Goal: Transaction & Acquisition: Obtain resource

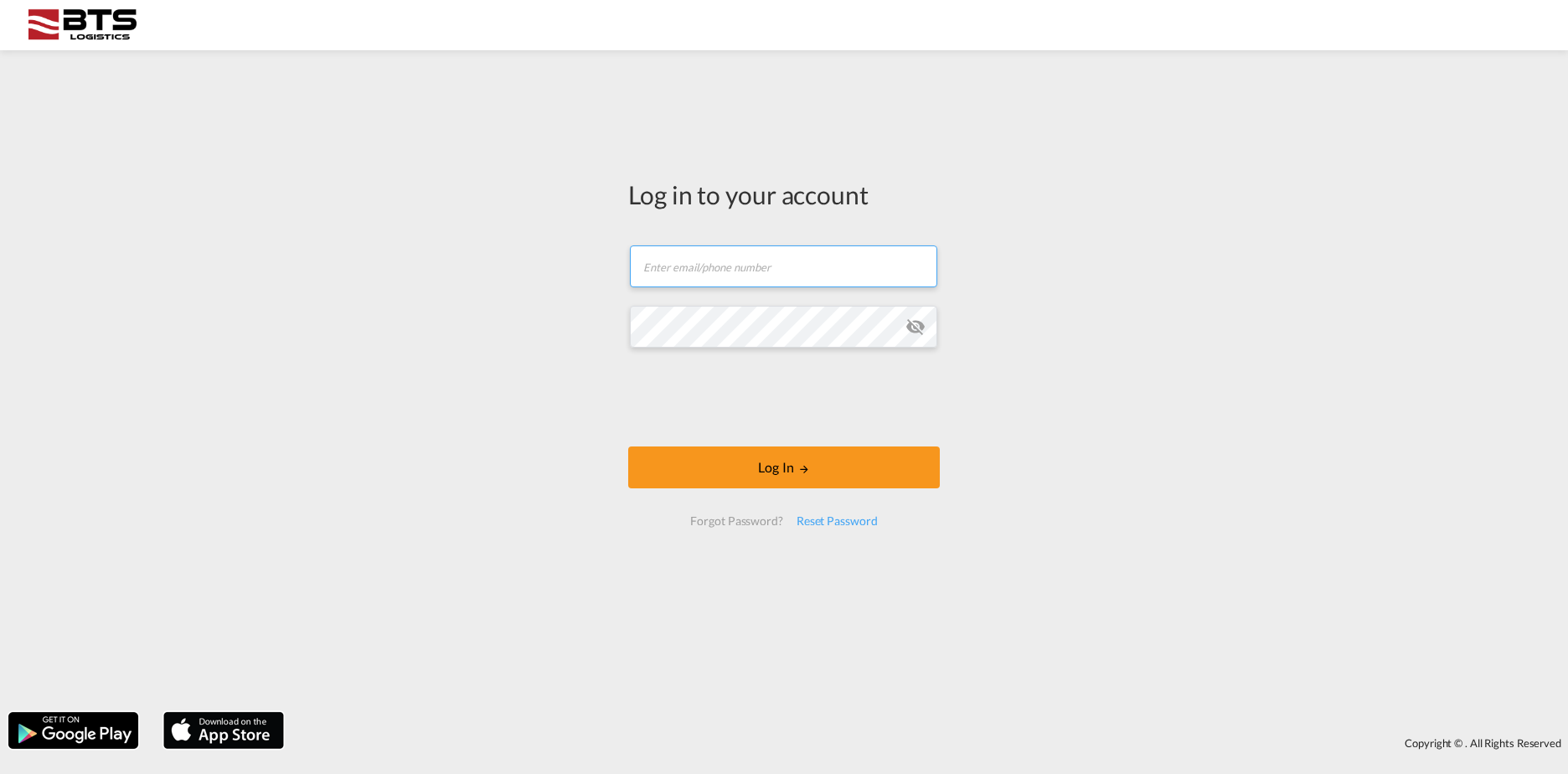
click at [675, 259] on input "text" at bounding box center [783, 267] width 308 height 42
click at [629, 447] on button "Log In" at bounding box center [784, 467] width 312 height 42
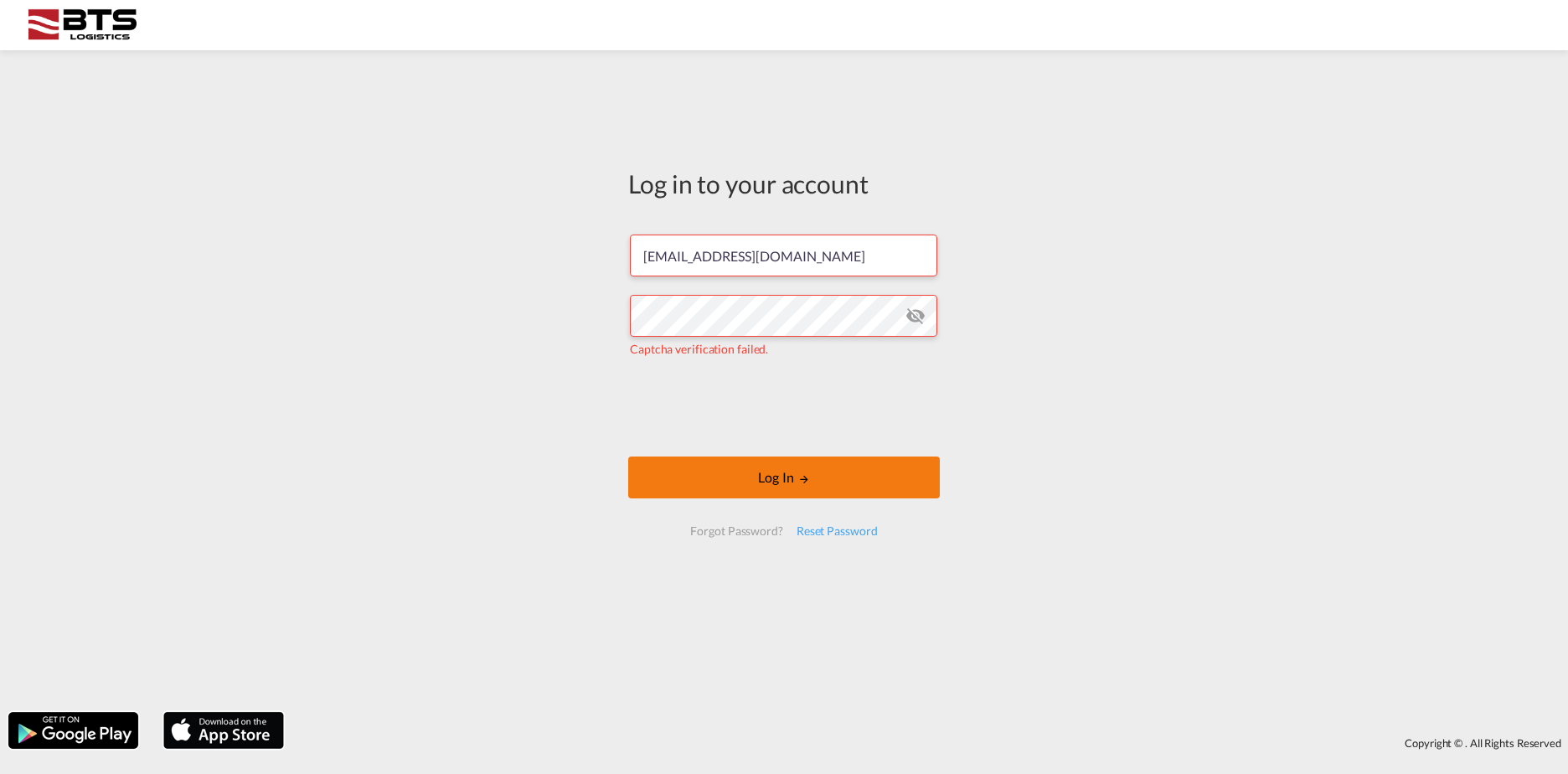
click at [768, 477] on button "Log In" at bounding box center [784, 477] width 312 height 42
click at [755, 474] on button "Log In" at bounding box center [784, 477] width 312 height 42
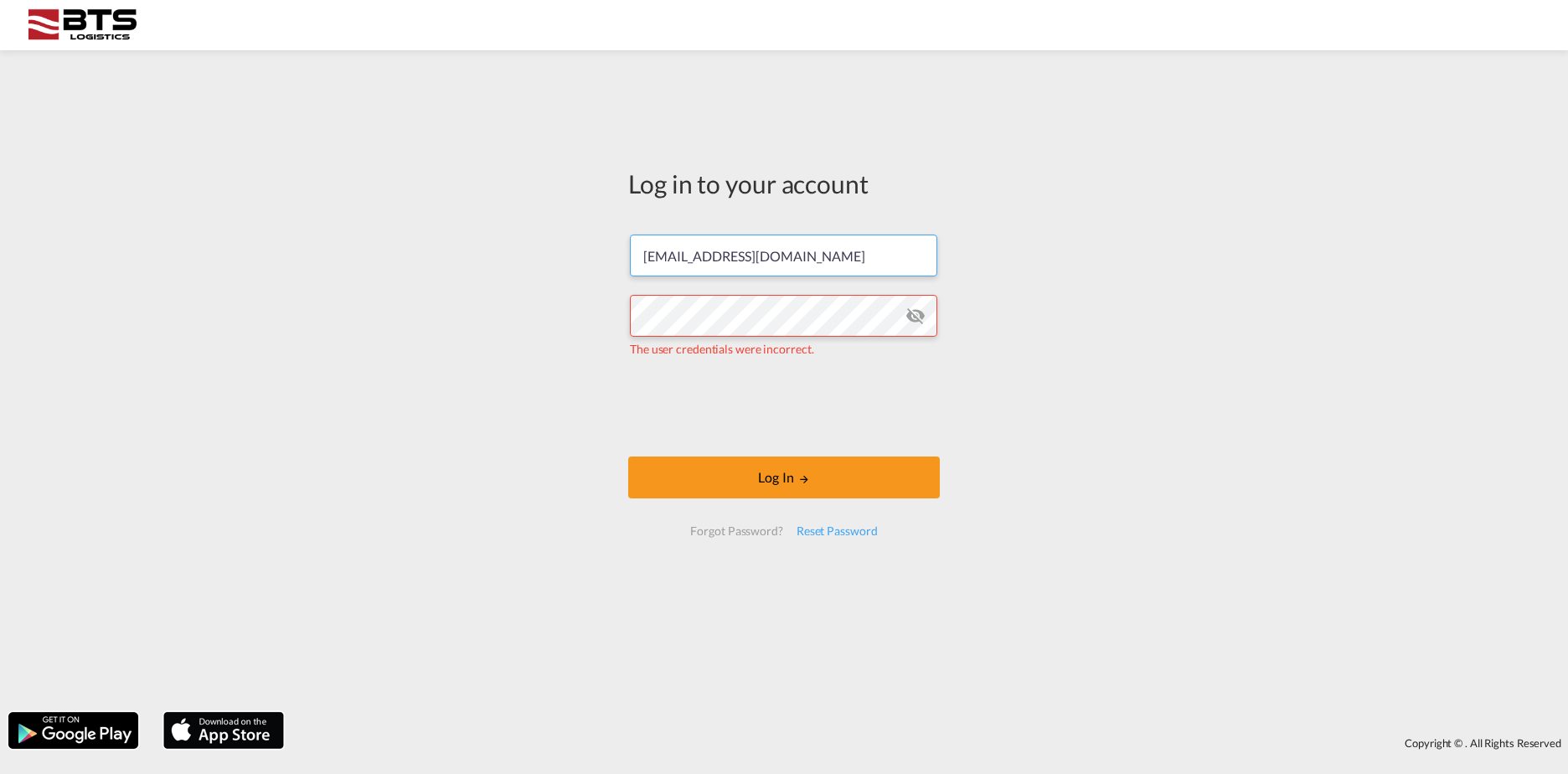
drag, startPoint x: 836, startPoint y: 261, endPoint x: 590, endPoint y: 259, distance: 246.0
click at [590, 259] on div "Log in to your account mrbeheer@kpnmail.nl The user credentials were incorrect.…" at bounding box center [784, 382] width 1568 height 645
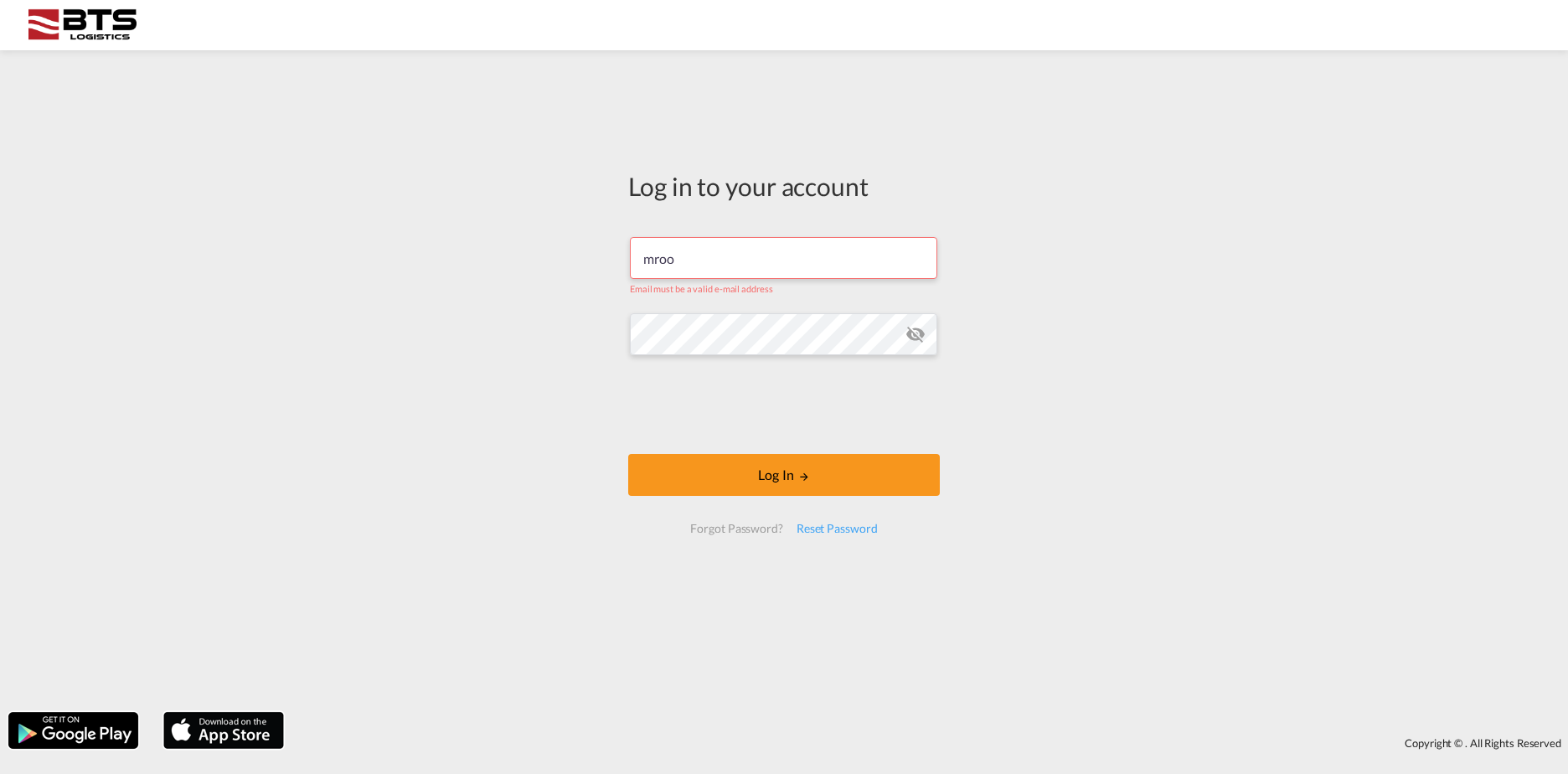
type input "mroodbol@btslogistics.com"
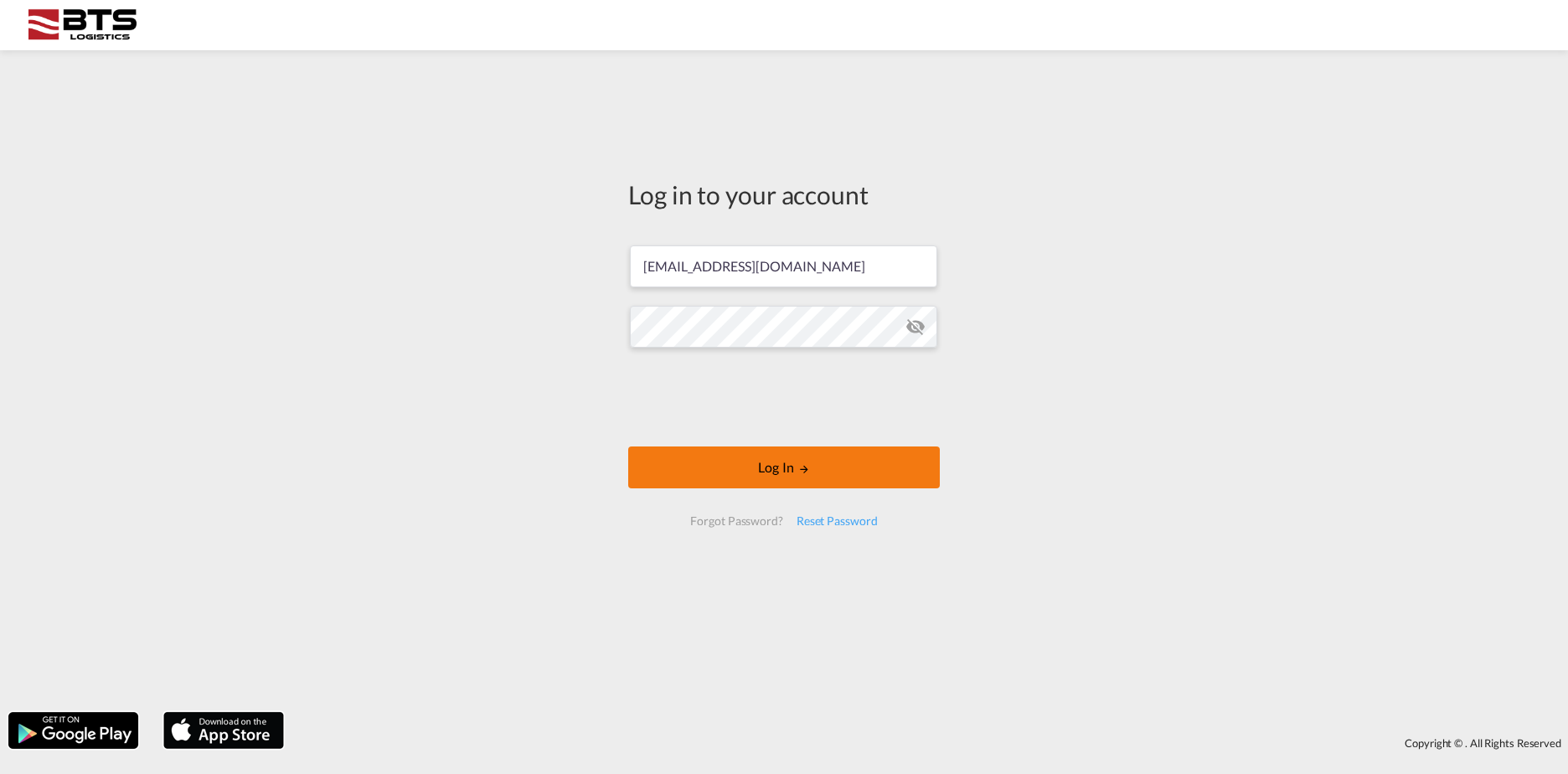
click at [722, 464] on button "Log In" at bounding box center [784, 467] width 312 height 42
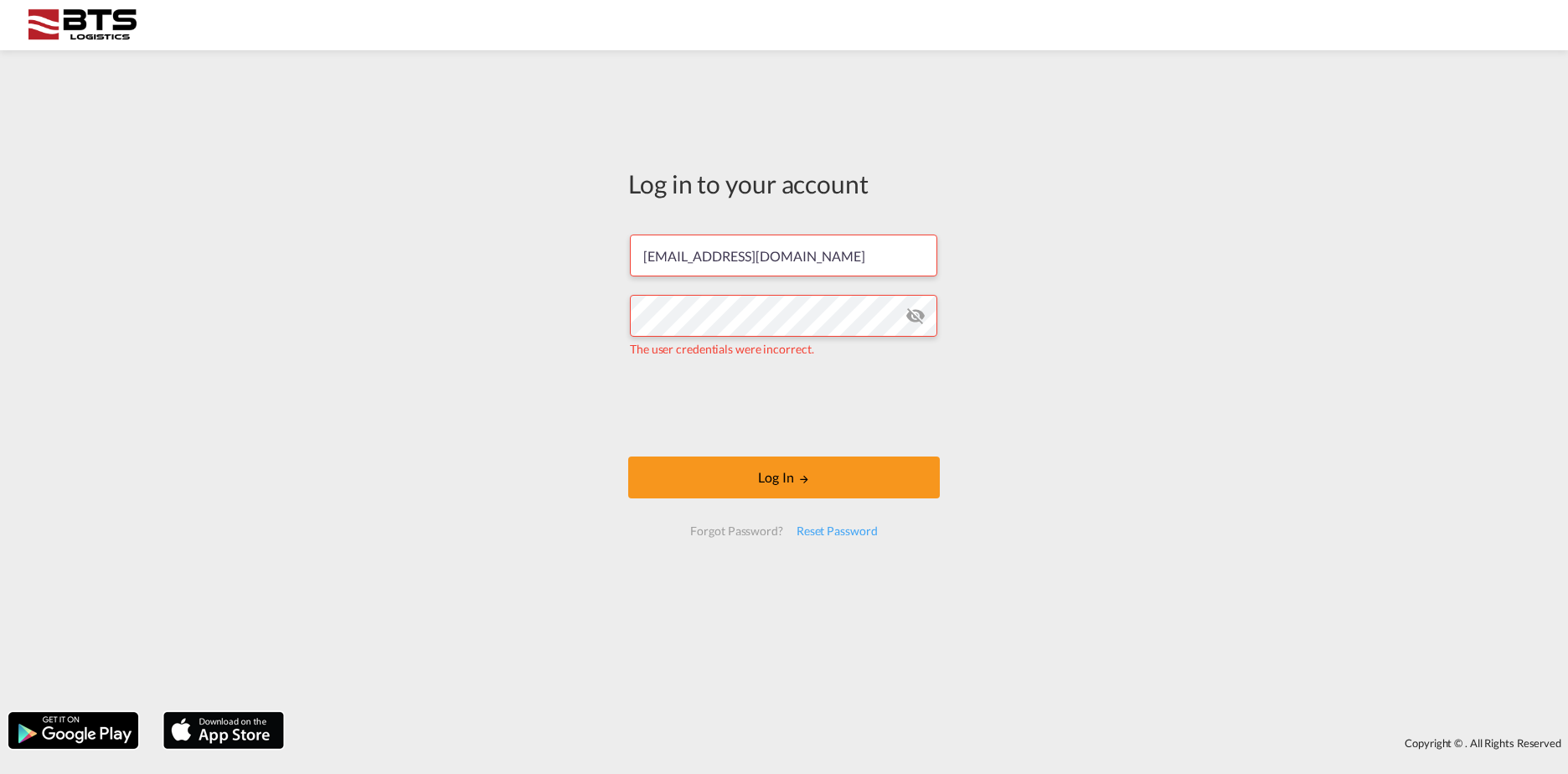
click at [911, 315] on md-icon "icon-eye-off" at bounding box center [916, 316] width 20 height 20
click at [590, 320] on div "Log in to your account mroodbol@btslogistics.com The user credentials were inco…" at bounding box center [784, 382] width 1568 height 645
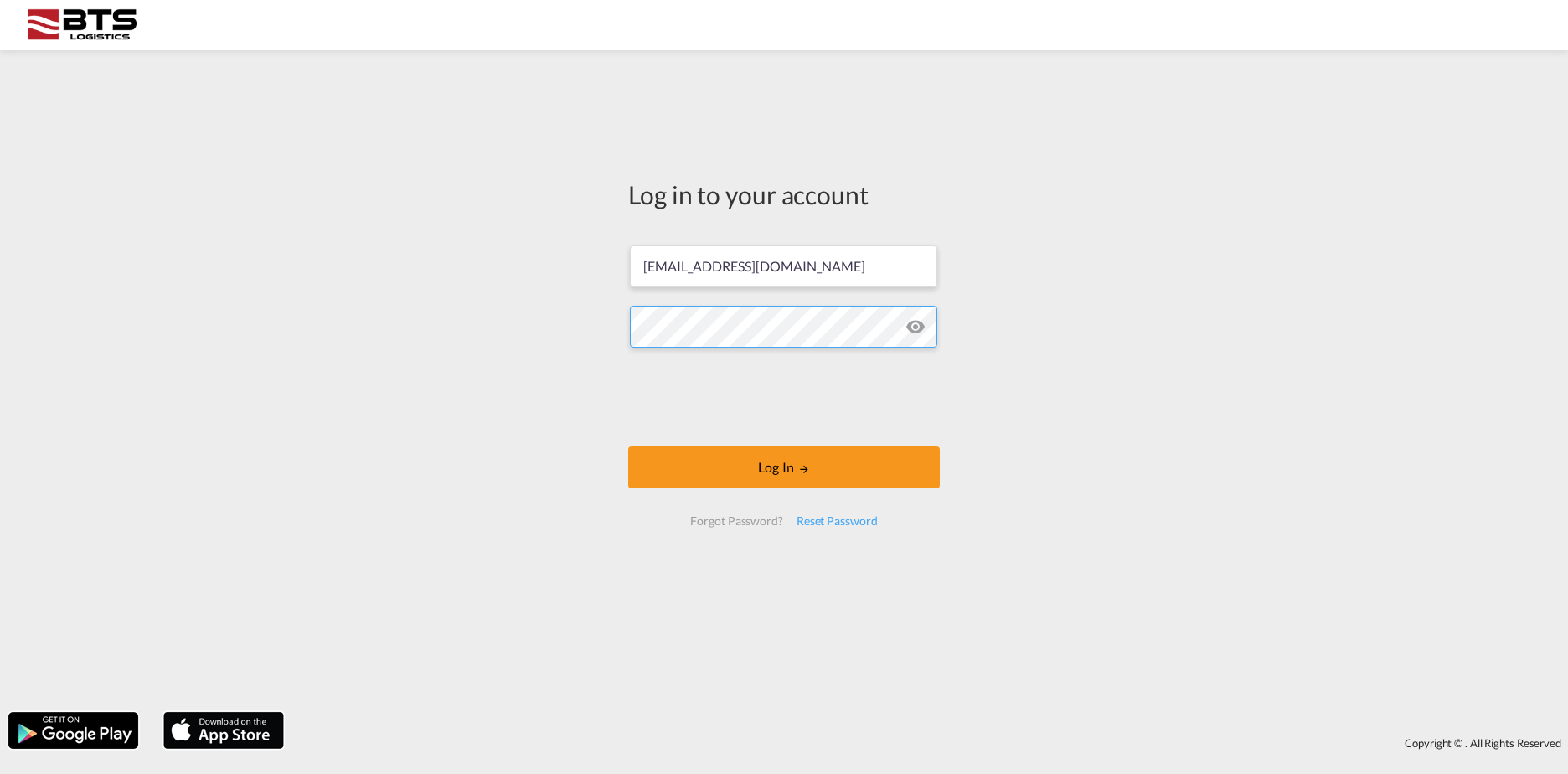
click at [629, 447] on button "Log In" at bounding box center [784, 467] width 312 height 42
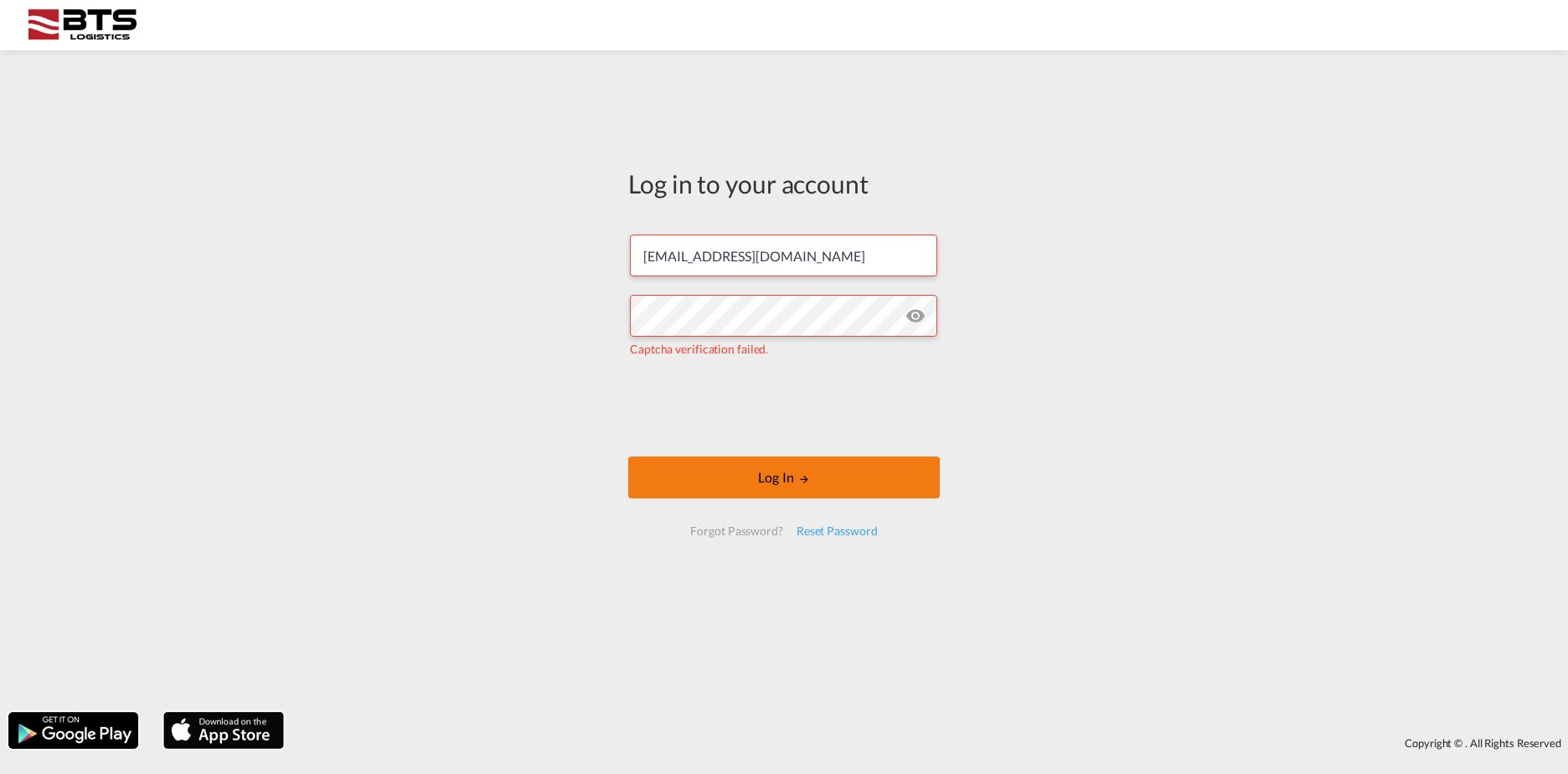
click at [747, 480] on button "Log In" at bounding box center [784, 477] width 312 height 42
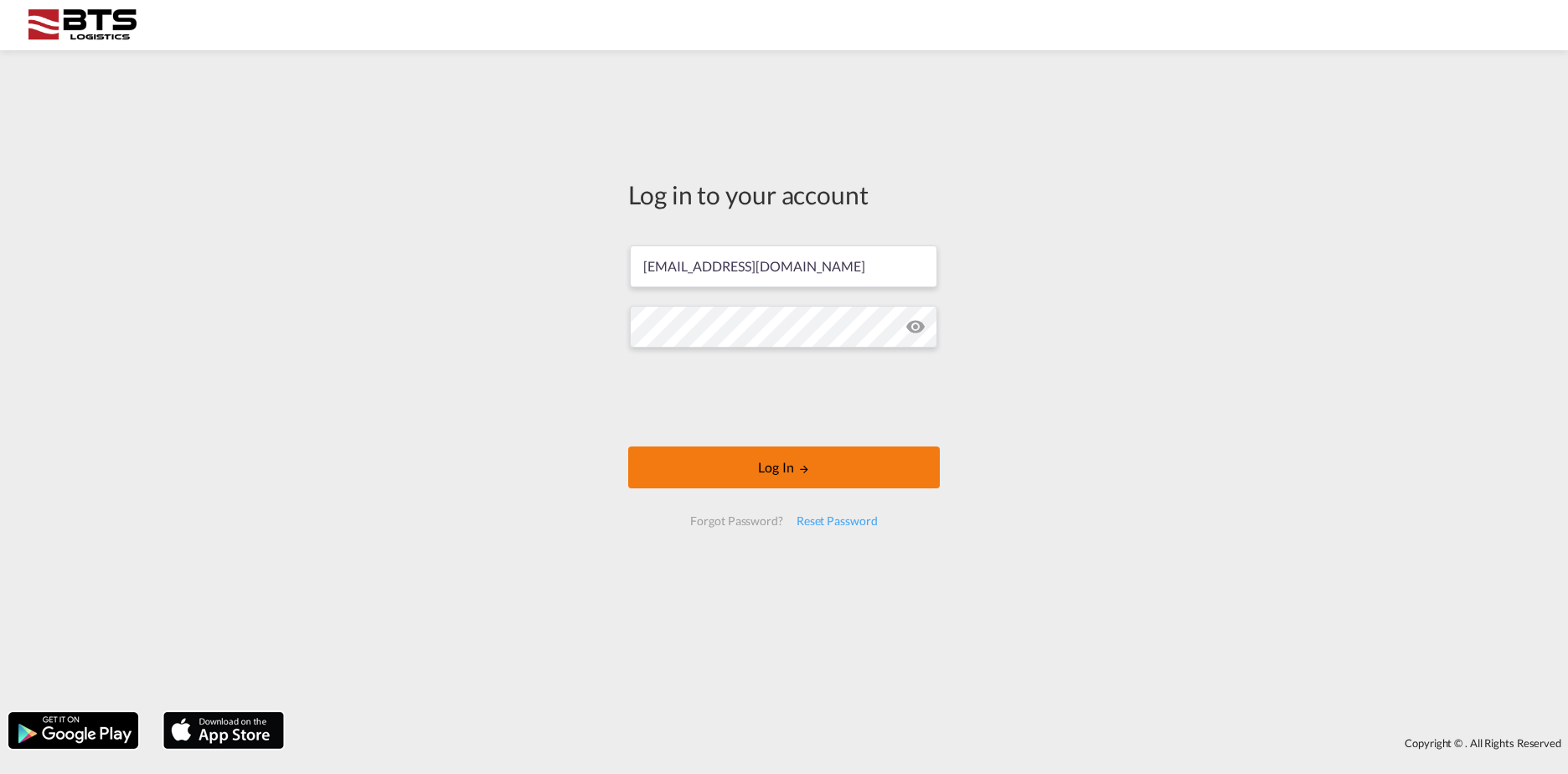
click at [715, 463] on button "Log In" at bounding box center [784, 467] width 312 height 42
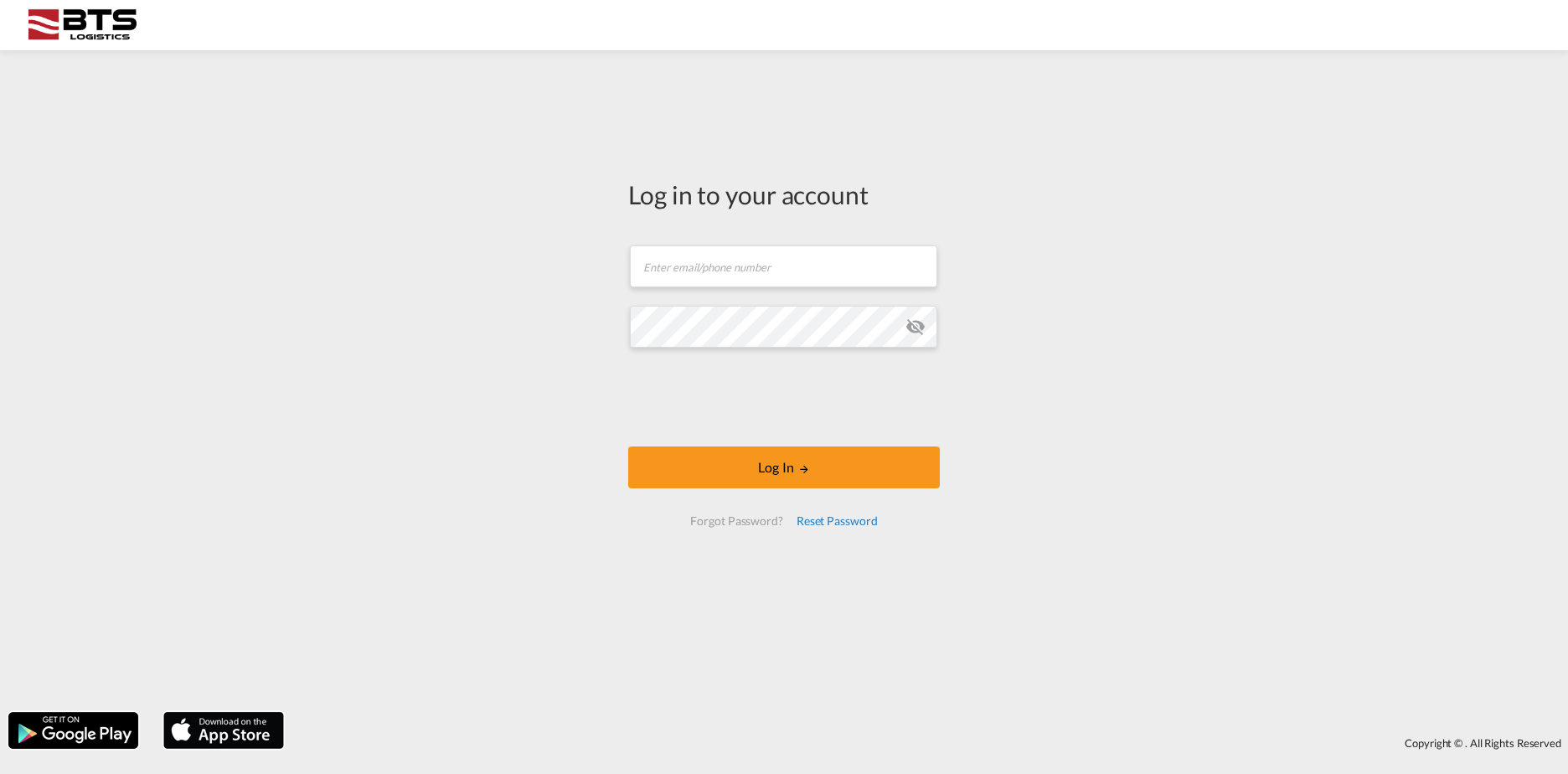
click at [825, 522] on div "Reset Password" at bounding box center [837, 520] width 94 height 30
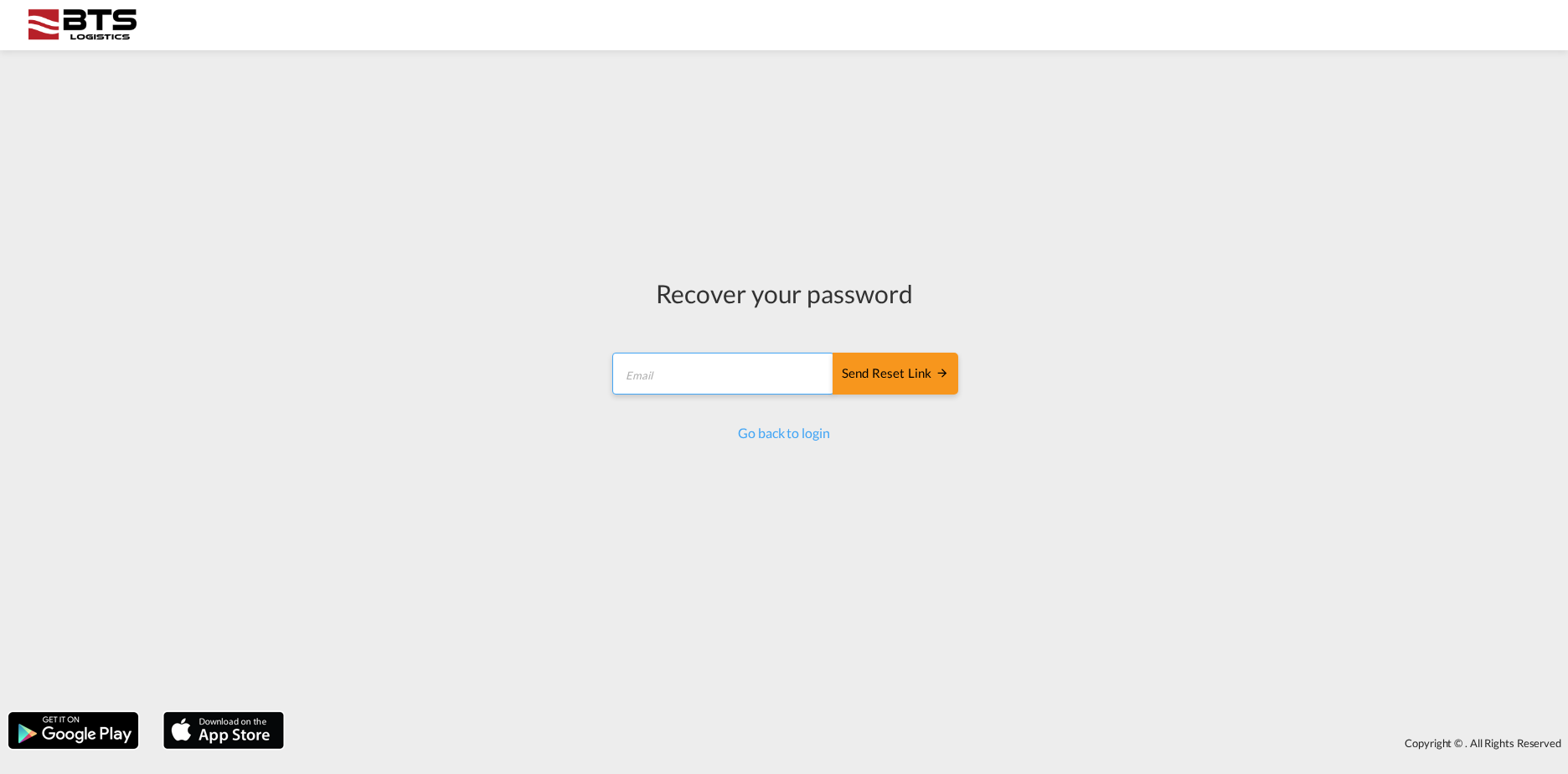
click at [720, 391] on input "email" at bounding box center [724, 374] width 222 height 42
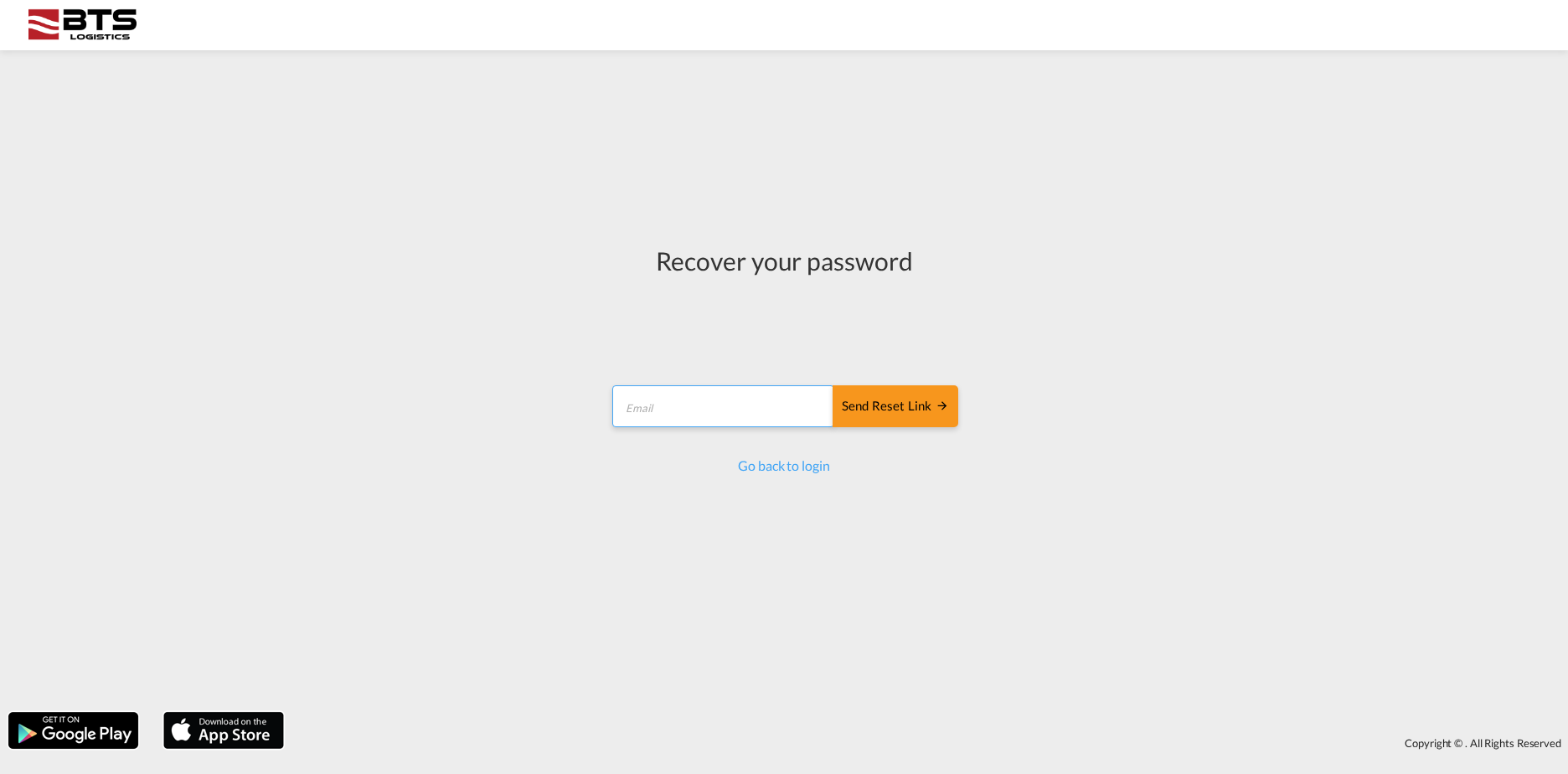
type input "mroodbol@btslogistics.com"
click at [870, 407] on div "Send reset link" at bounding box center [895, 407] width 107 height 20
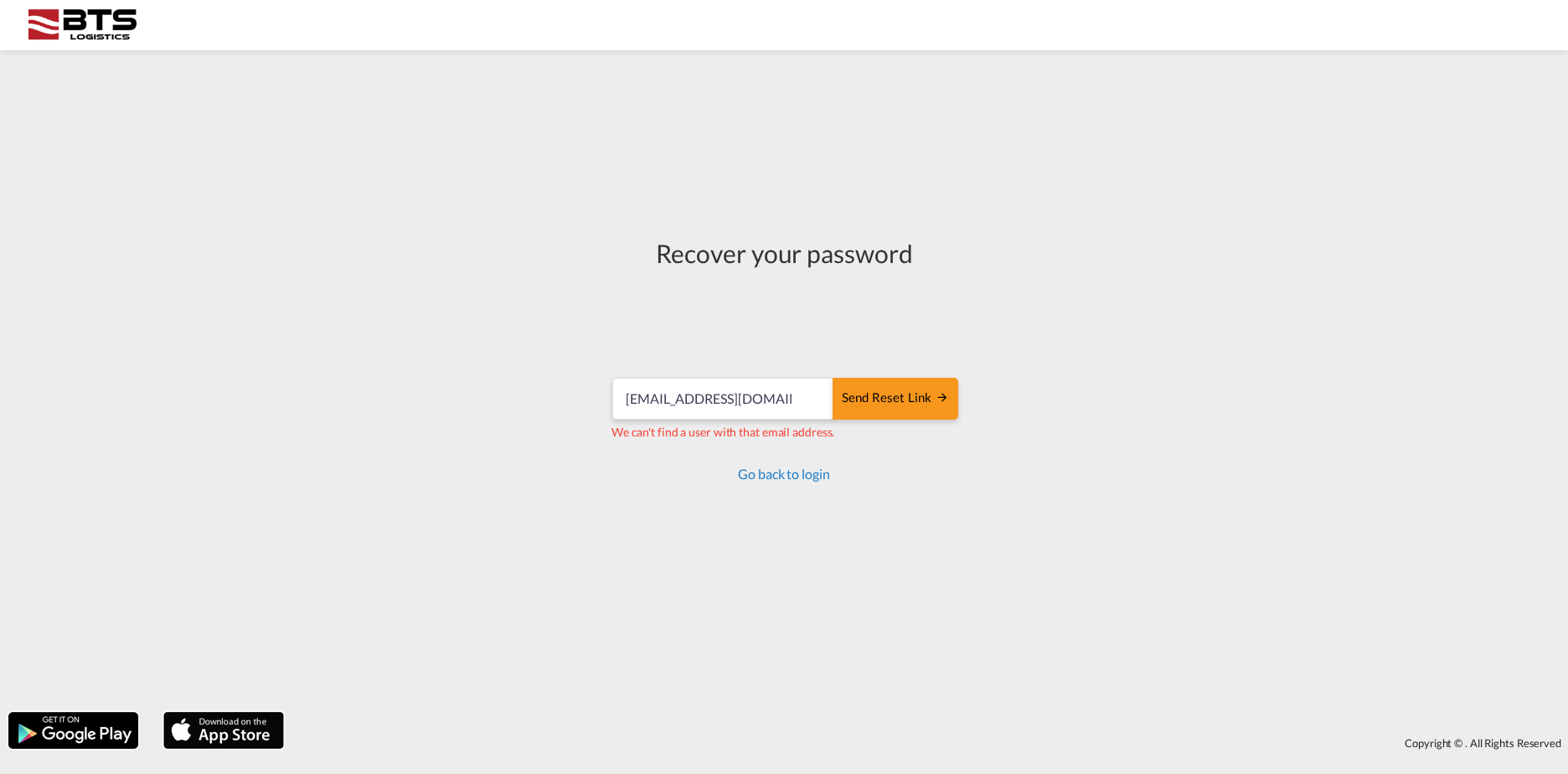
click at [800, 476] on link "Go back to login" at bounding box center [783, 474] width 91 height 16
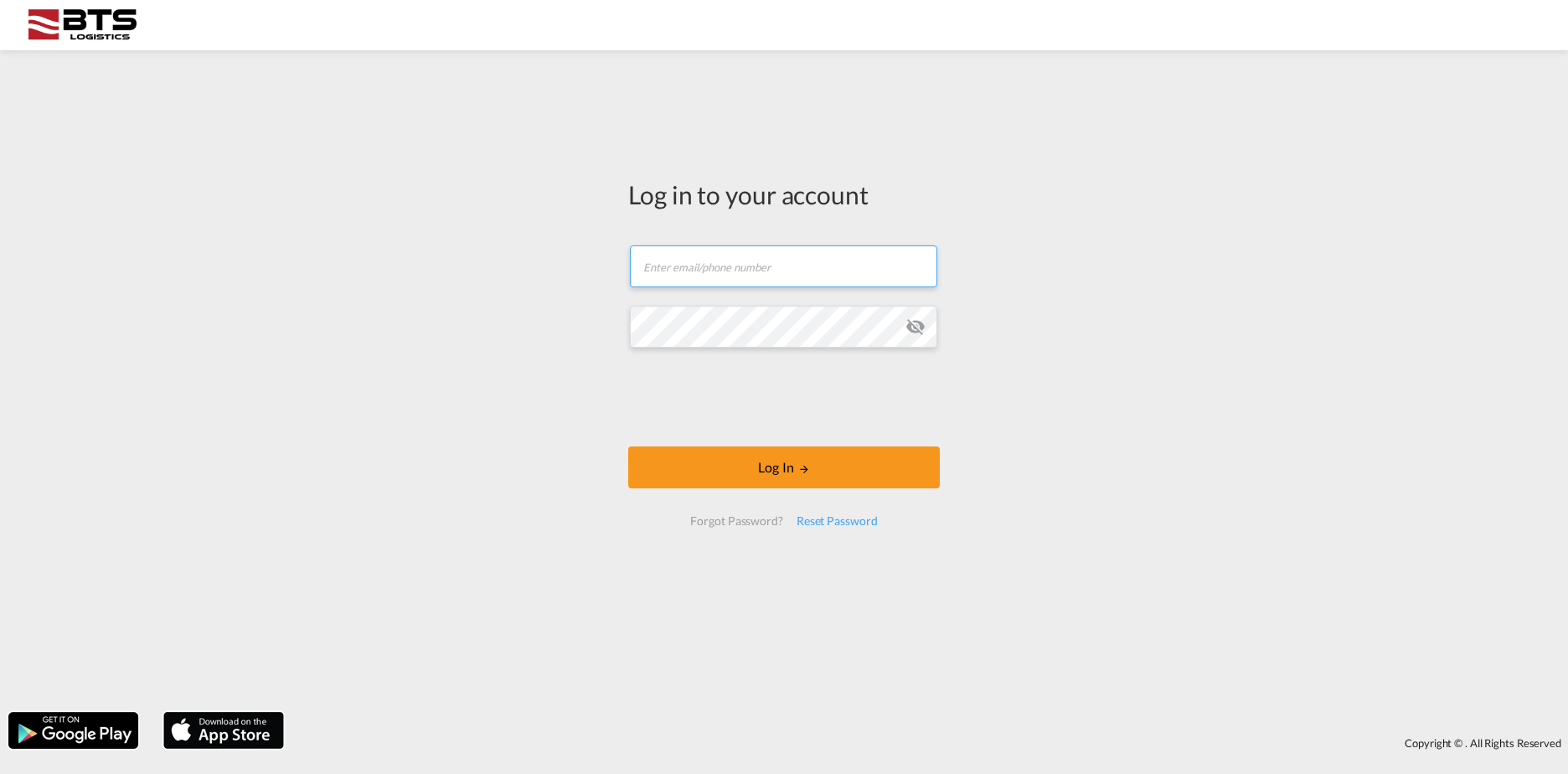
click at [761, 264] on input "text" at bounding box center [783, 267] width 308 height 42
click at [997, 200] on div "Log in to your account Email field is required Password field is required Log I…" at bounding box center [784, 382] width 1568 height 645
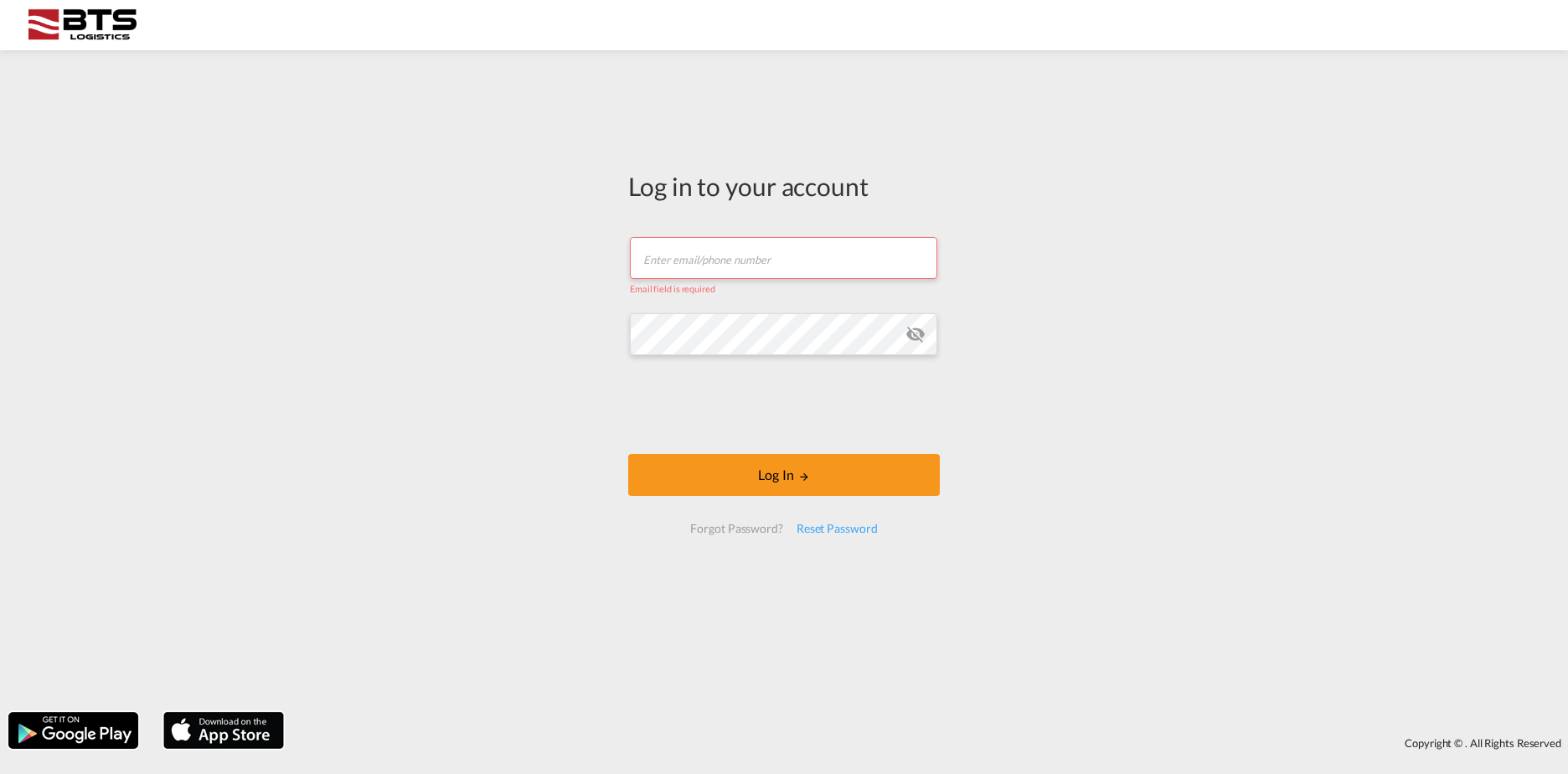
drag, startPoint x: 1121, startPoint y: 230, endPoint x: 1129, endPoint y: 234, distance: 8.9
click at [1129, 233] on div "Log in to your account Email field is required Password field is required Log I…" at bounding box center [784, 382] width 1568 height 645
click at [777, 263] on input "text" at bounding box center [783, 258] width 308 height 42
type input "info@vbegroup.nl"
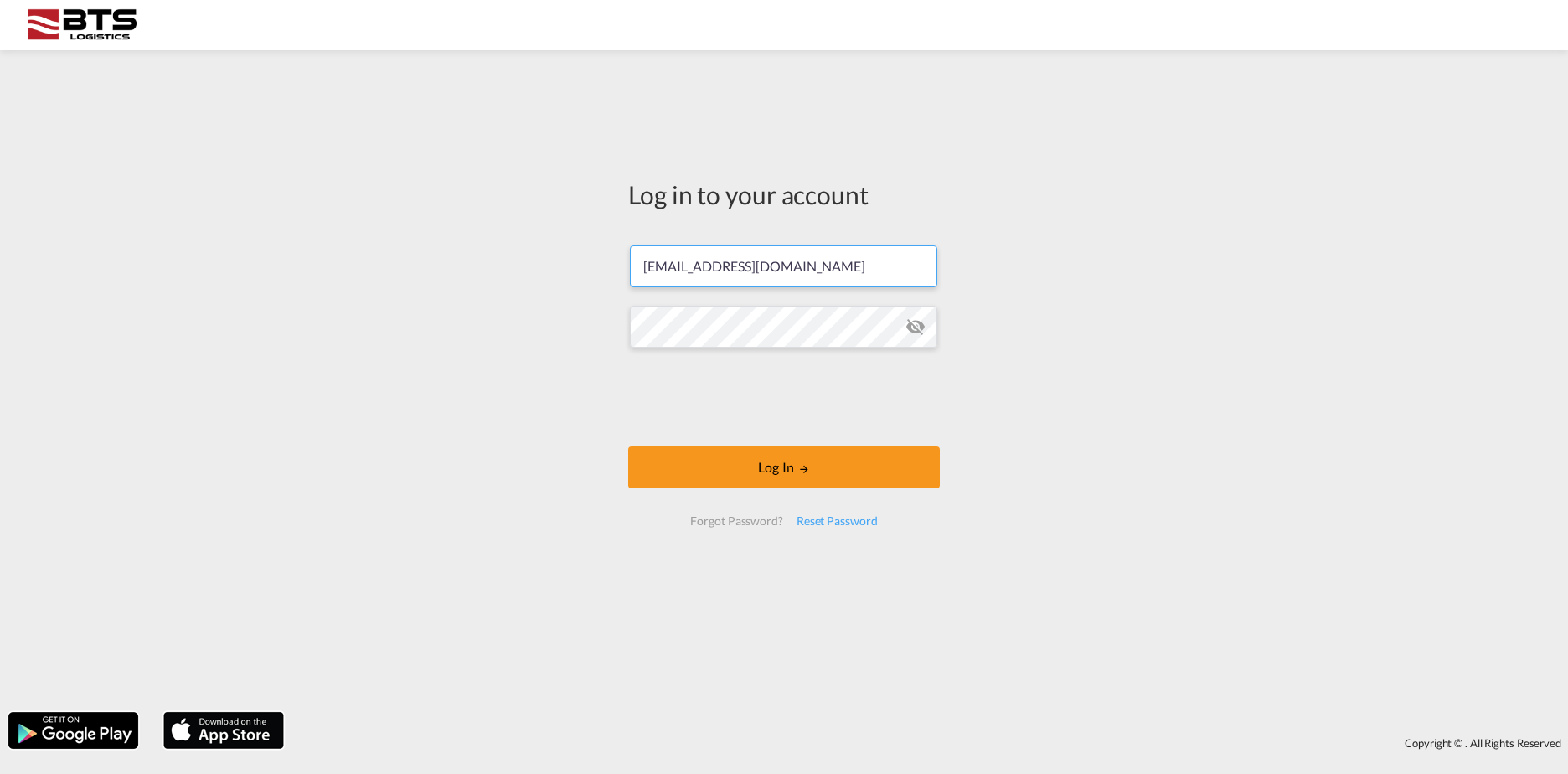
click at [805, 263] on input "info@vbegroup.nl" at bounding box center [783, 267] width 308 height 42
drag, startPoint x: 799, startPoint y: 263, endPoint x: 266, endPoint y: 222, distance: 534.6
click at [267, 222] on div "Log in to your account info@vbegroup.nl Password field is required Log In Forgo…" at bounding box center [784, 382] width 1568 height 645
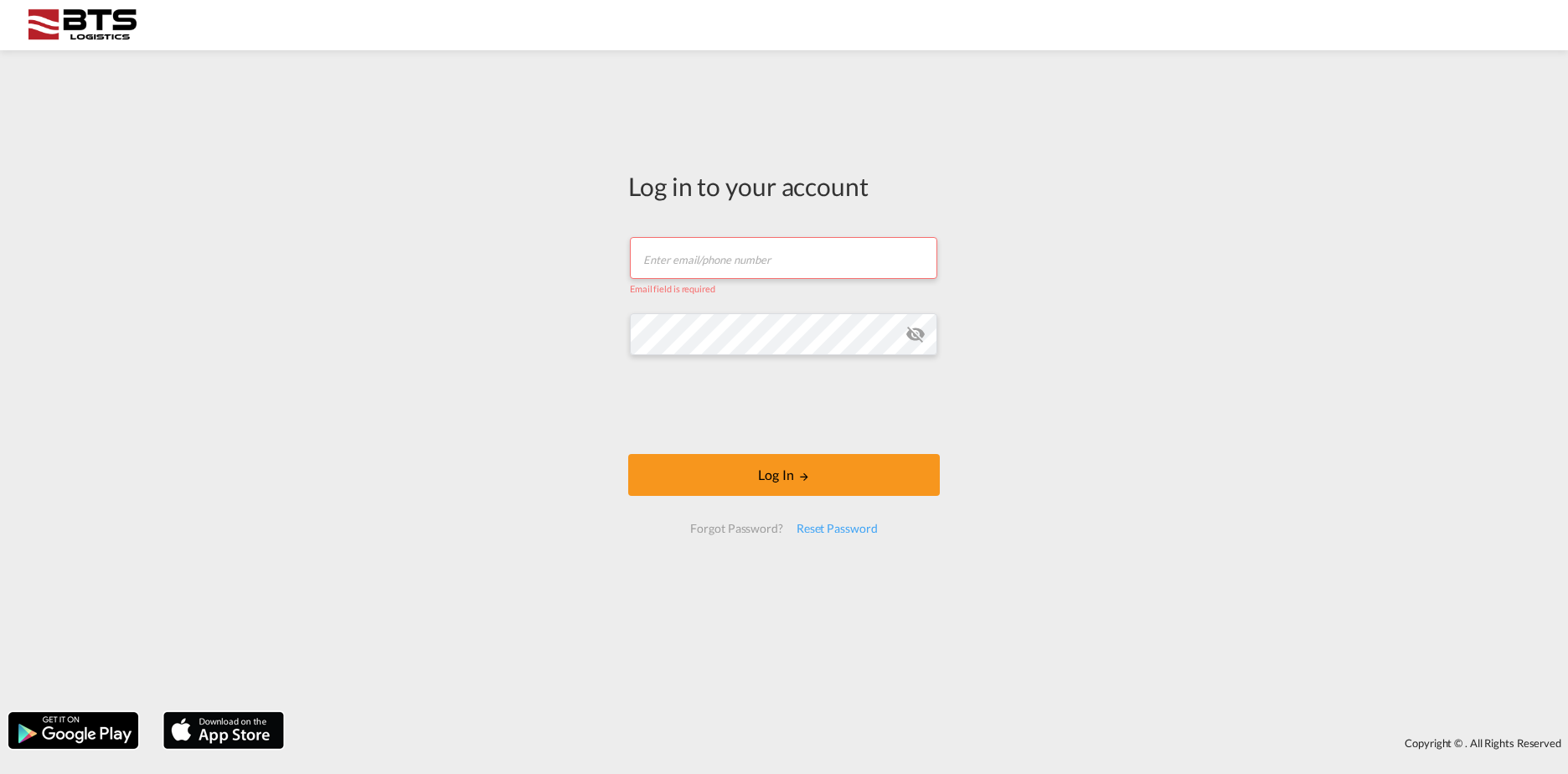
click at [1352, 291] on div "Log in to your account Email field is required Password field is required Log I…" at bounding box center [784, 382] width 1568 height 645
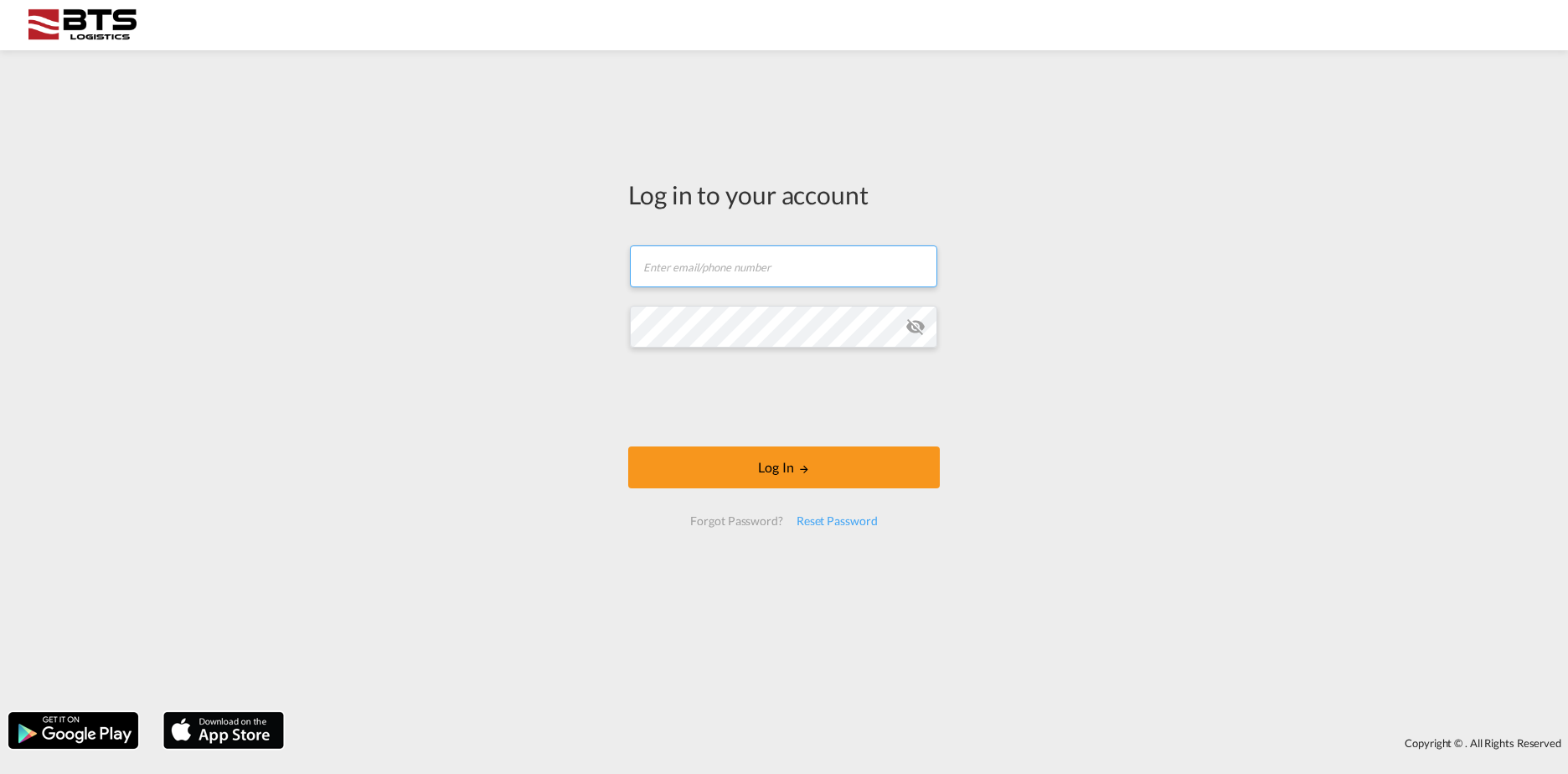
click at [703, 268] on input "text" at bounding box center [783, 267] width 308 height 42
click at [1031, 243] on div "Log in to your account Email field is required Password field is required Log I…" at bounding box center [784, 382] width 1568 height 645
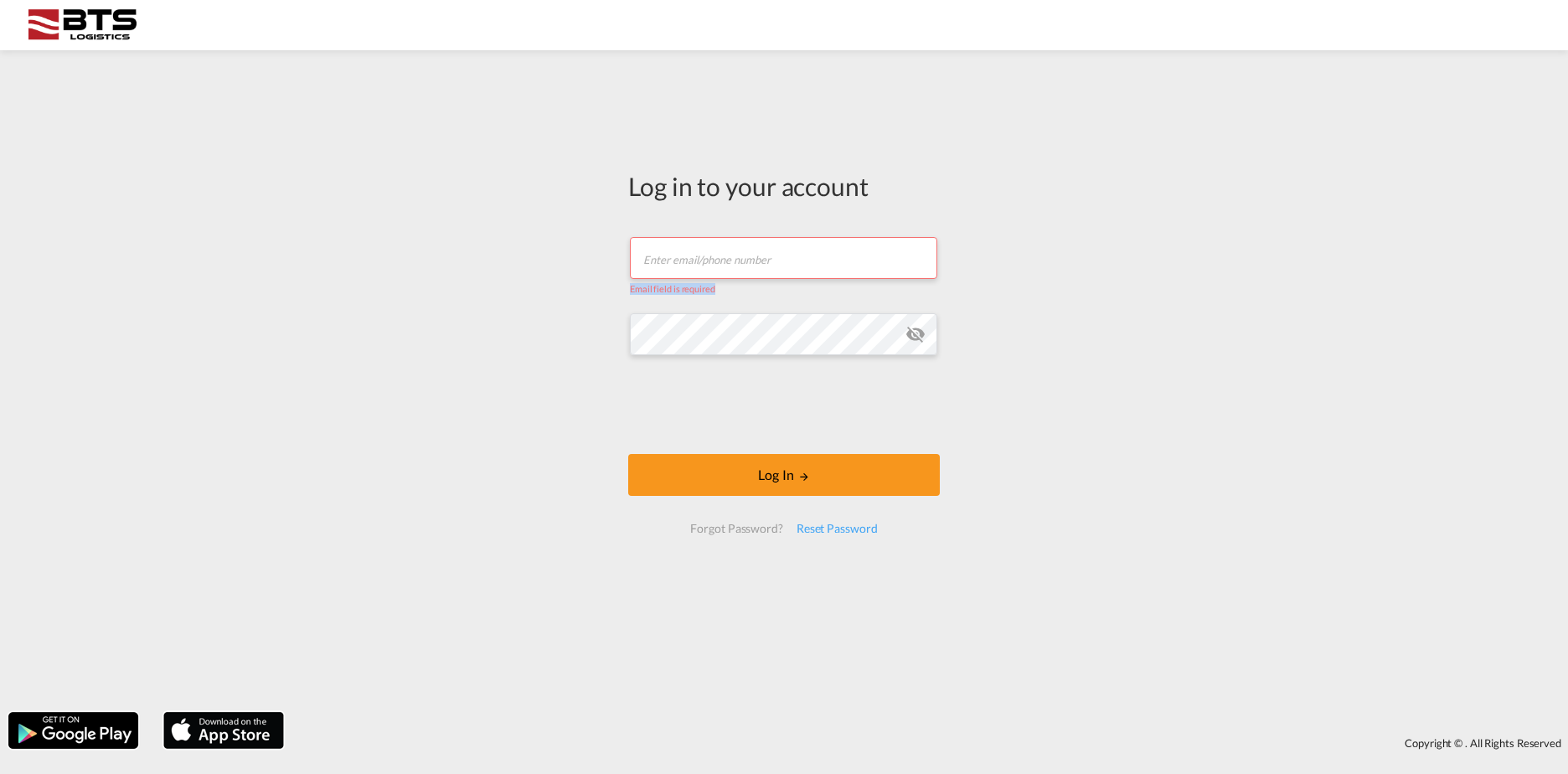
click at [1225, 270] on div "Log in to your account Email field is required Password field is required Log I…" at bounding box center [784, 382] width 1568 height 645
click at [807, 266] on input "text" at bounding box center [783, 258] width 308 height 42
click at [689, 257] on input "text" at bounding box center [783, 258] width 308 height 42
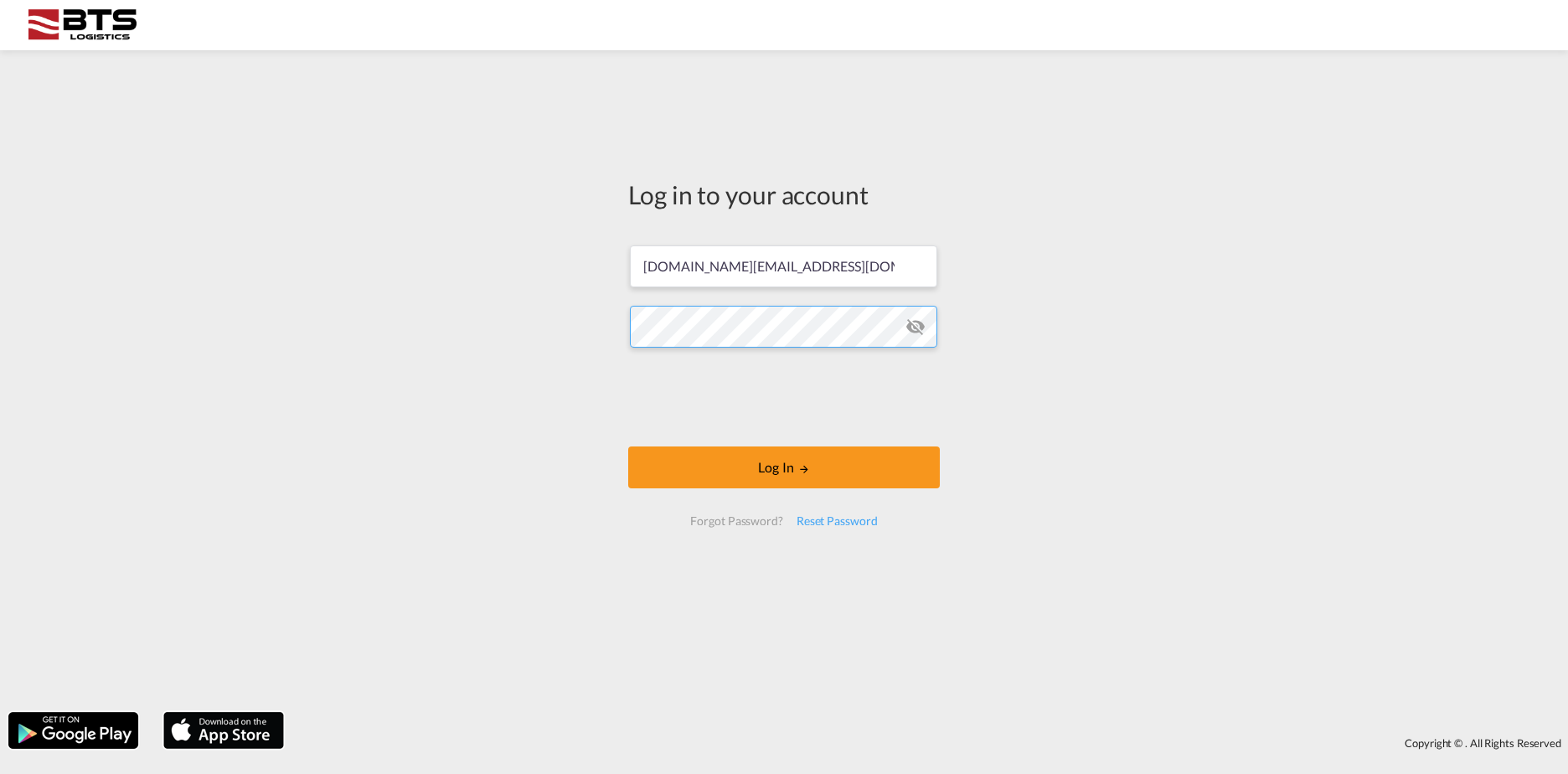
click at [629, 447] on button "Log In" at bounding box center [784, 467] width 312 height 42
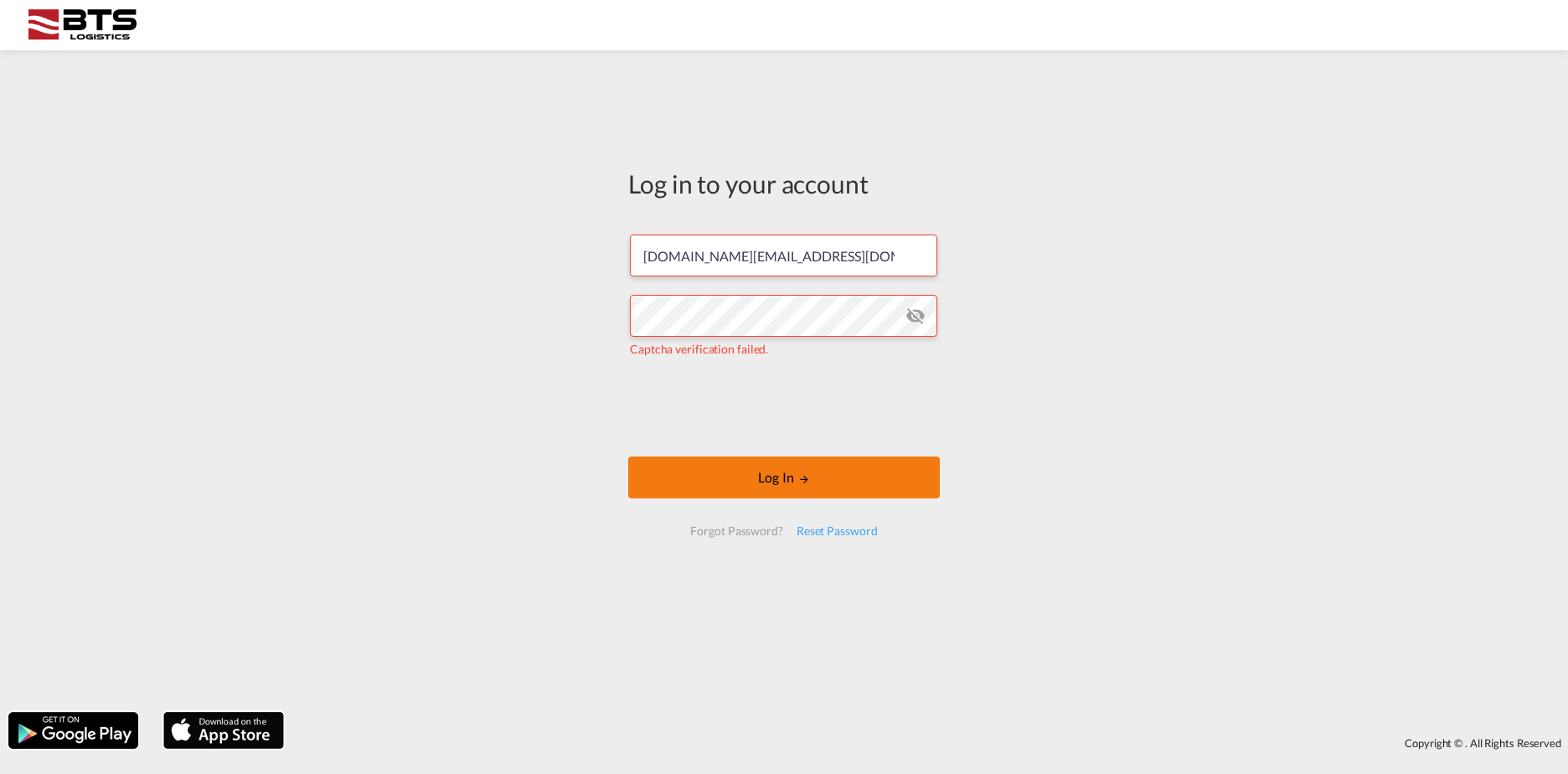
click at [827, 477] on button "Log In" at bounding box center [784, 477] width 312 height 42
click at [730, 468] on button "Log In" at bounding box center [784, 477] width 312 height 42
click at [918, 314] on md-icon "icon-eye-off" at bounding box center [916, 316] width 20 height 20
click at [706, 472] on button "Log In" at bounding box center [784, 477] width 312 height 42
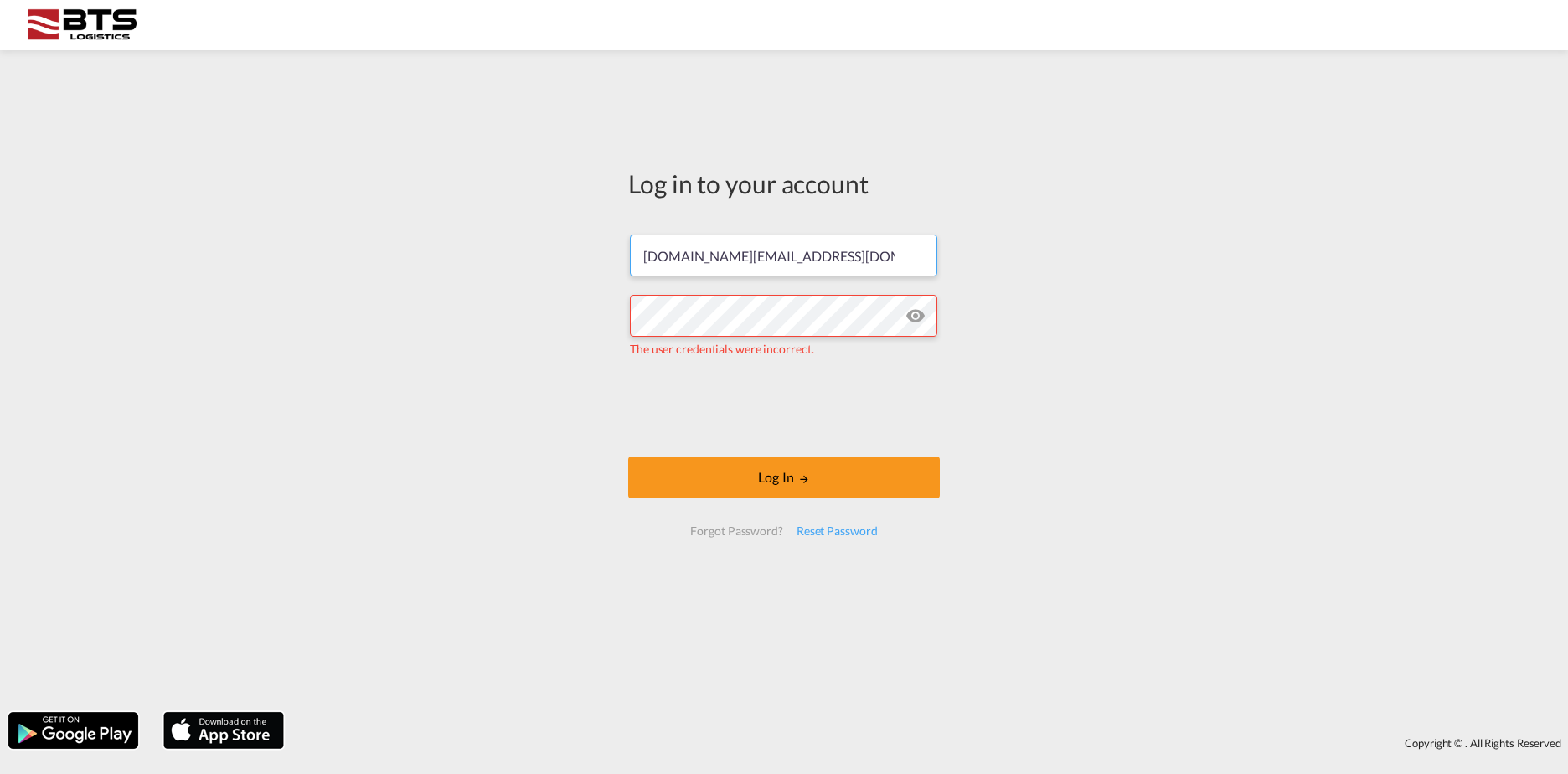
click at [821, 259] on input "[DOMAIN_NAME][EMAIL_ADDRESS][DOMAIN_NAME]" at bounding box center [783, 255] width 308 height 42
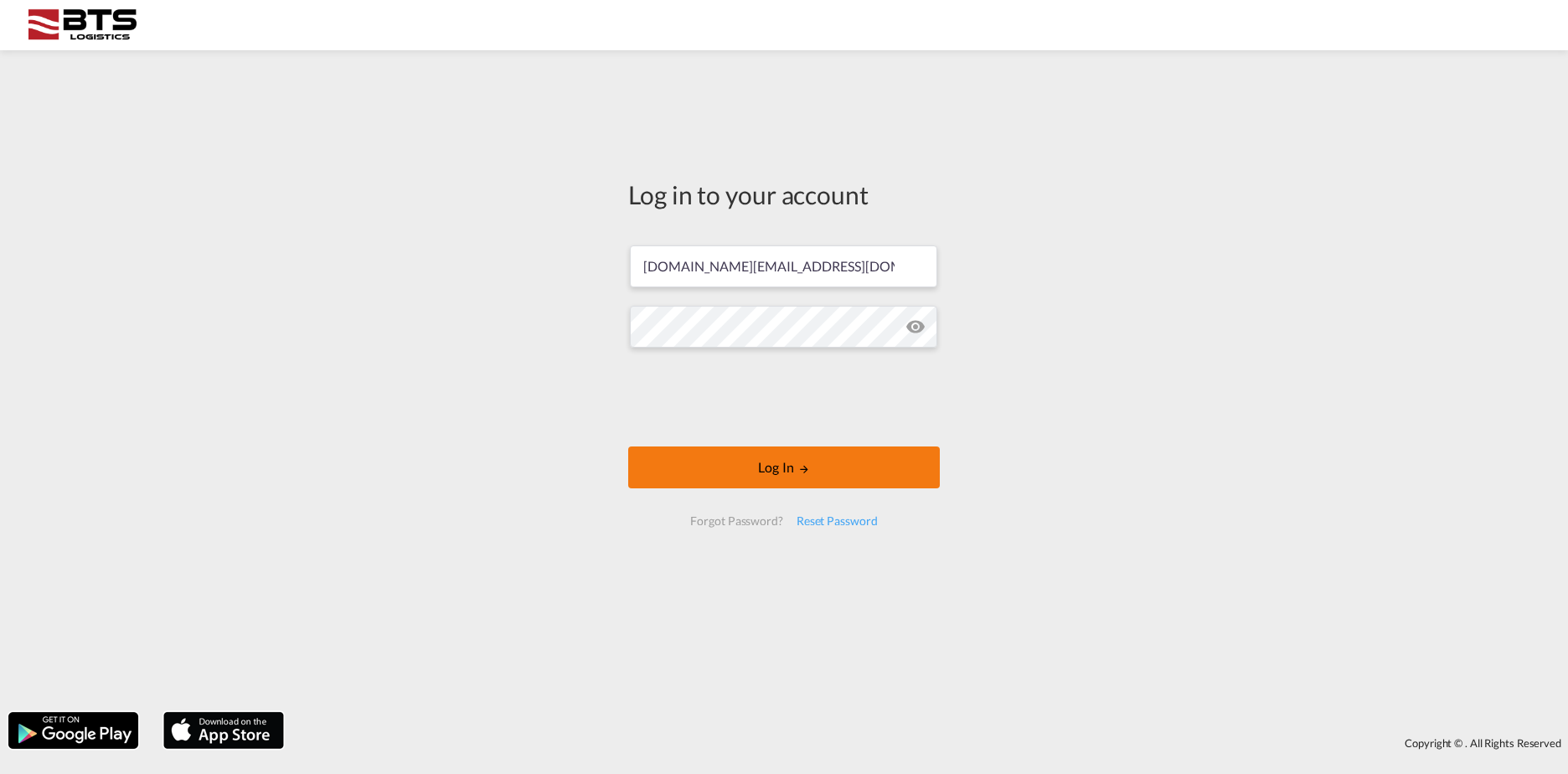
click at [747, 481] on button "Log In" at bounding box center [784, 467] width 312 height 42
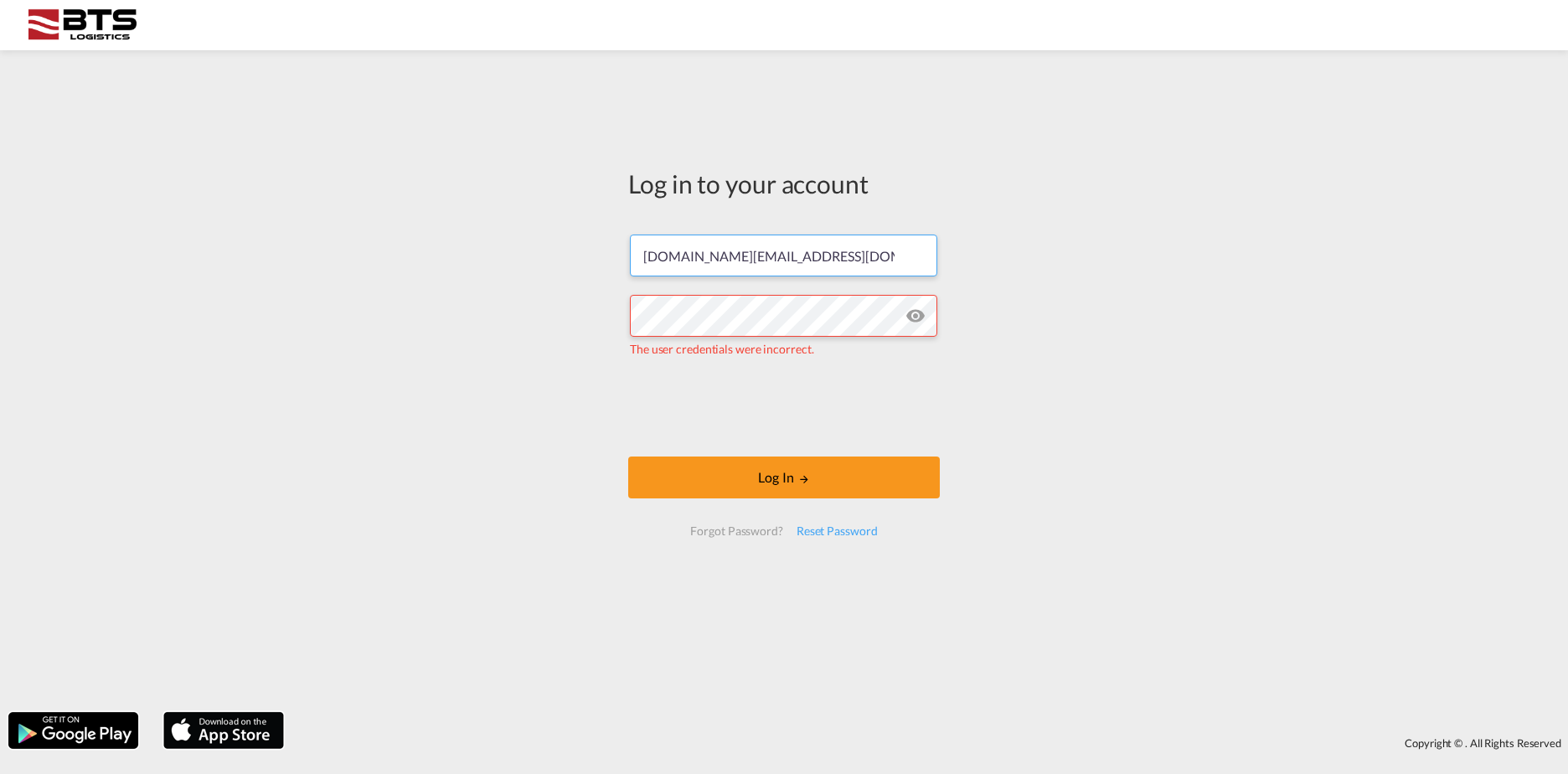
click at [732, 257] on input "[DOMAIN_NAME][EMAIL_ADDRESS][DOMAIN_NAME]" at bounding box center [783, 255] width 308 height 42
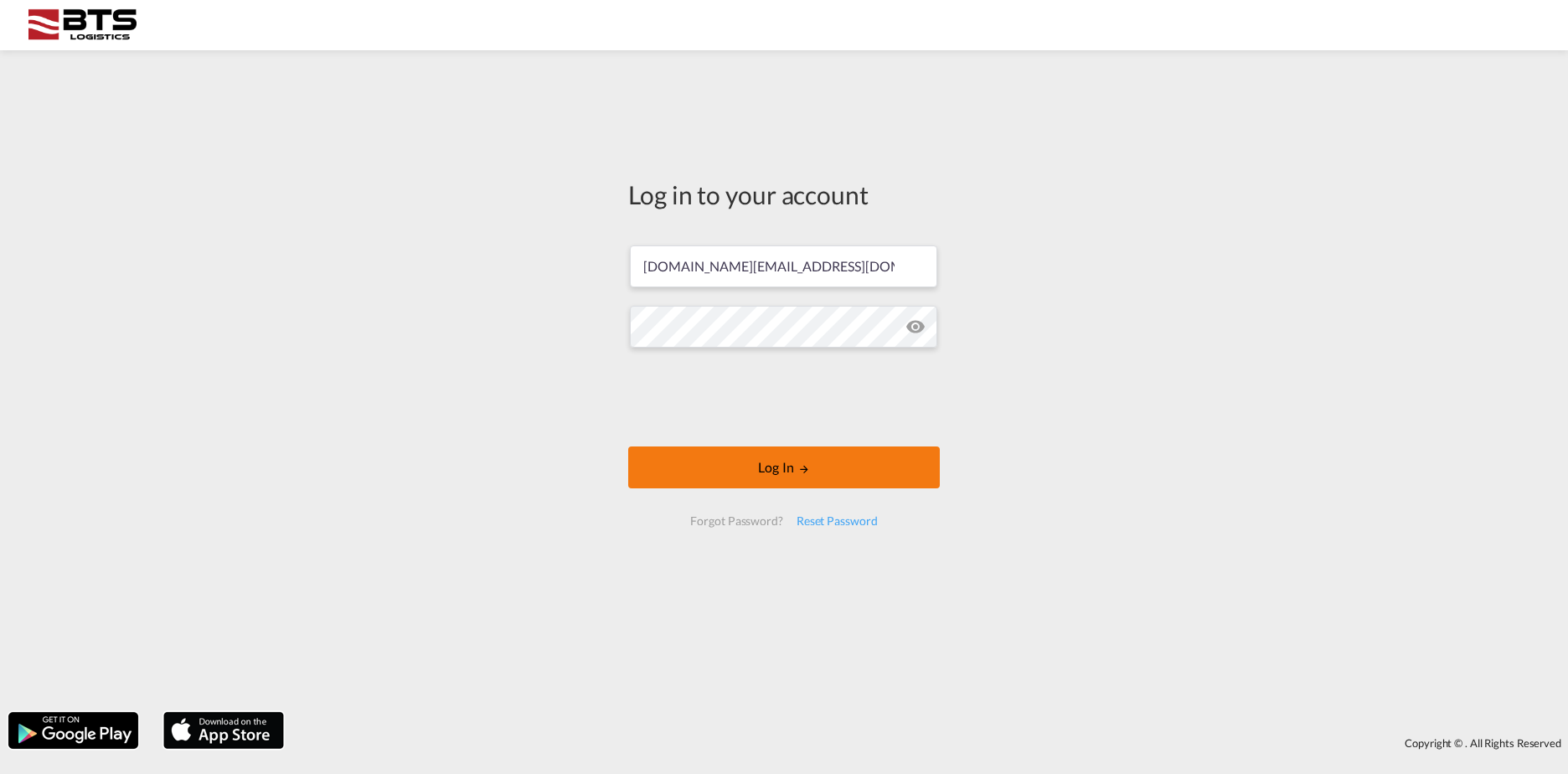
click at [704, 465] on button "Log In" at bounding box center [784, 467] width 312 height 42
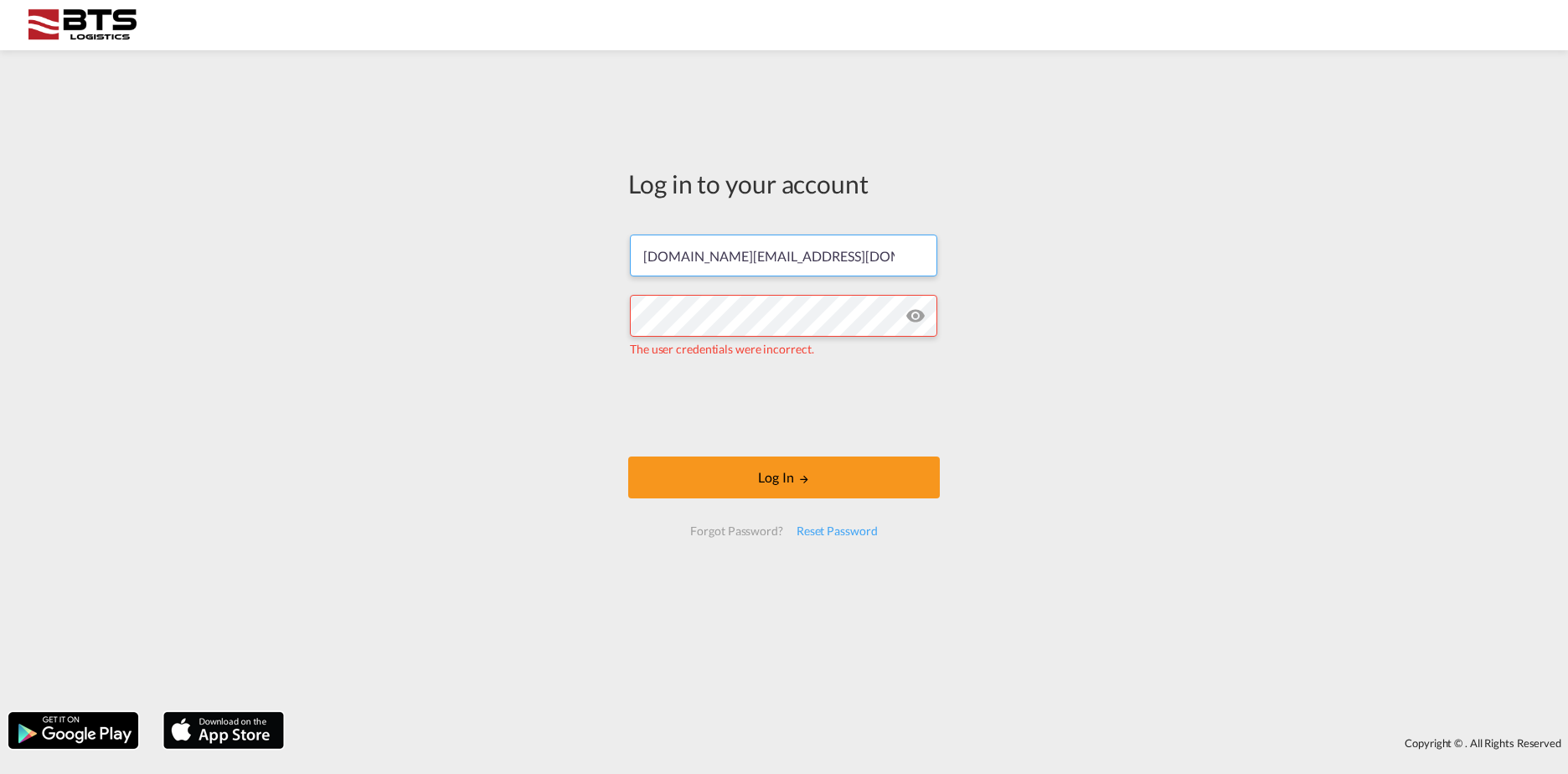
click at [755, 255] on input "sales.nl@btslogisitics.com" at bounding box center [783, 255] width 308 height 42
drag, startPoint x: 815, startPoint y: 261, endPoint x: 489, endPoint y: 241, distance: 326.6
click at [489, 241] on div "Log in to your account sales.nl@btslogisitics.com The user credentials were inc…" at bounding box center [784, 382] width 1568 height 645
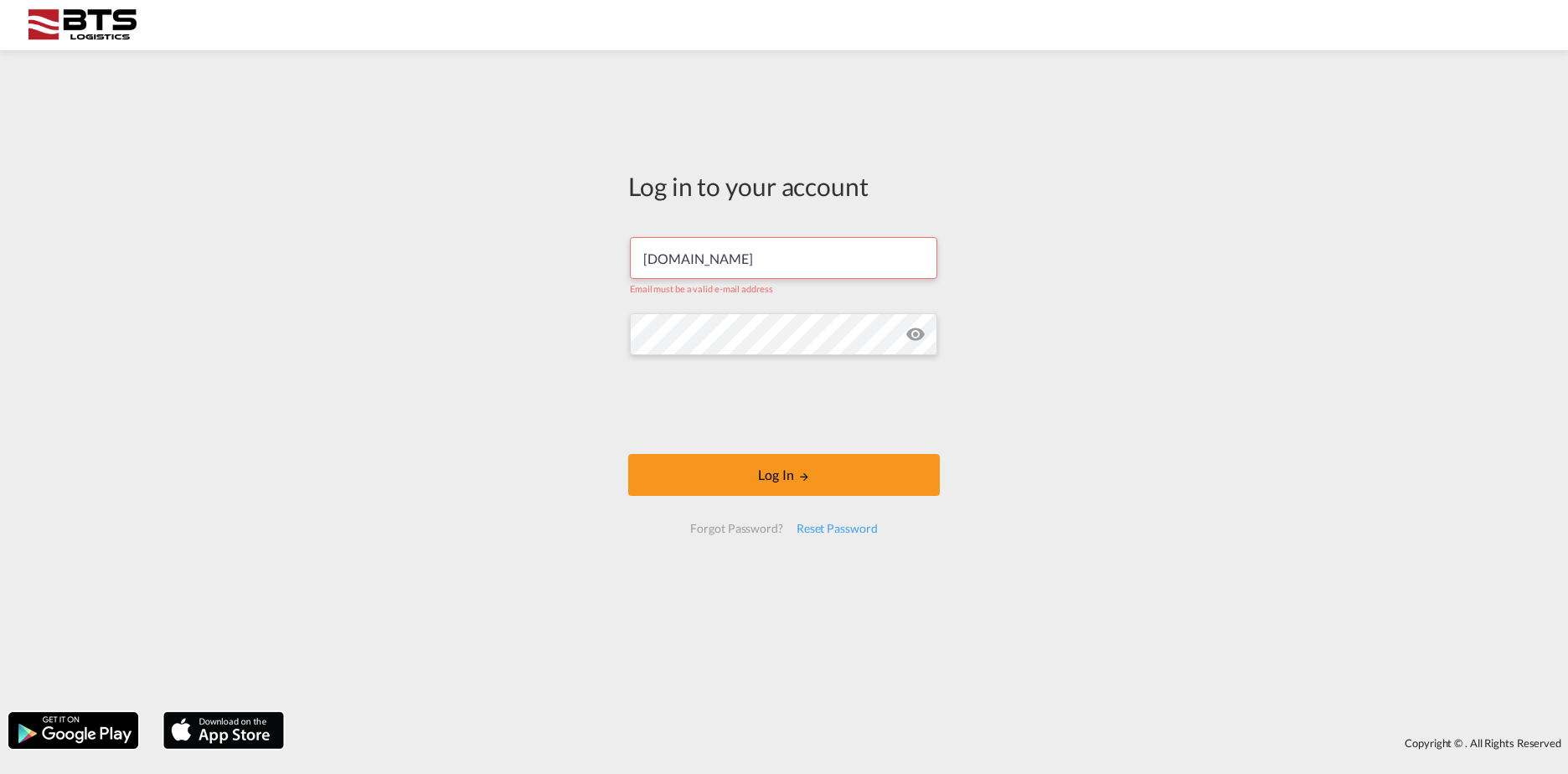
type input "sales.nl@btslogistics.com"
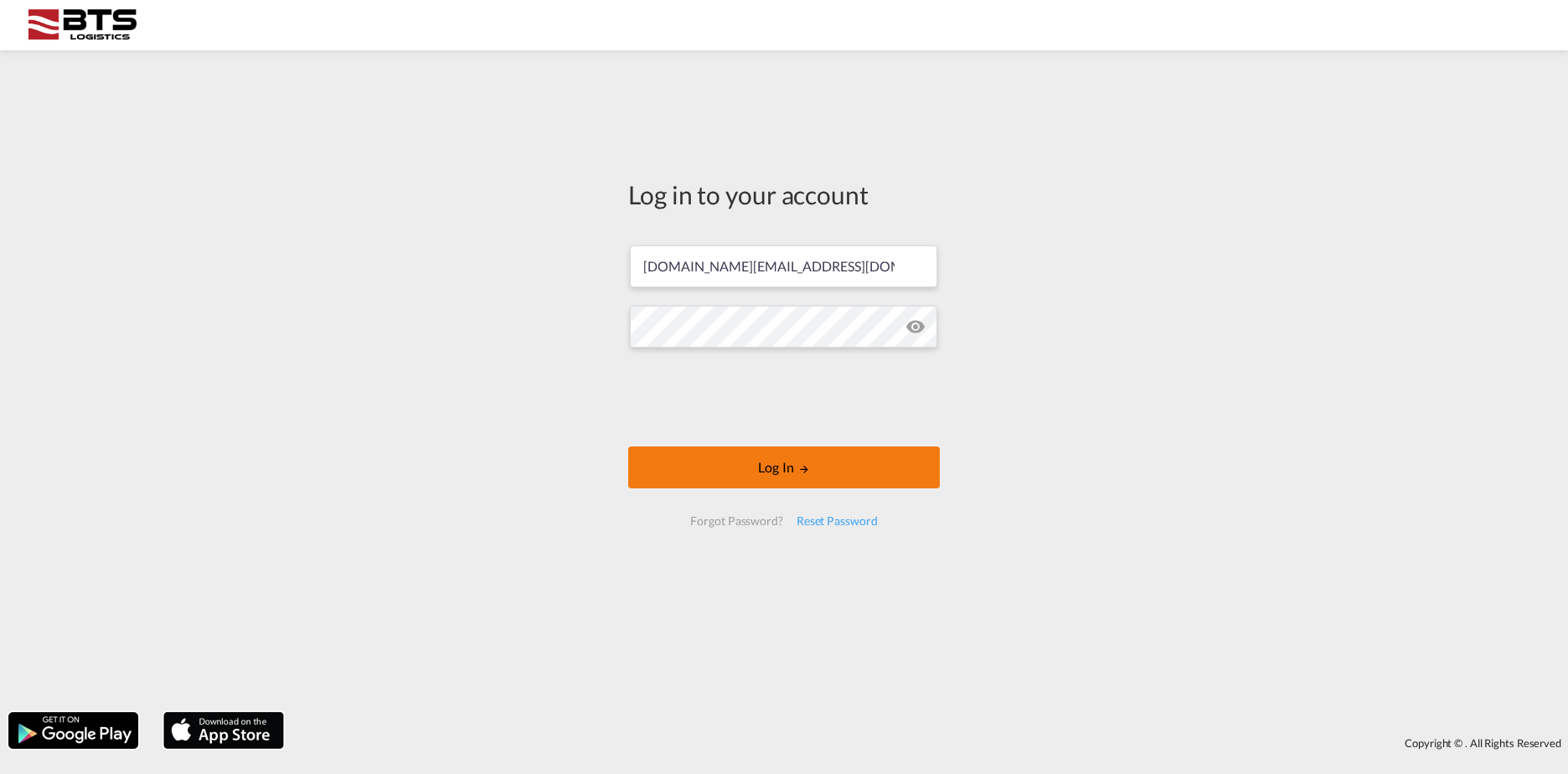
click at [687, 467] on button "Log In" at bounding box center [784, 467] width 312 height 42
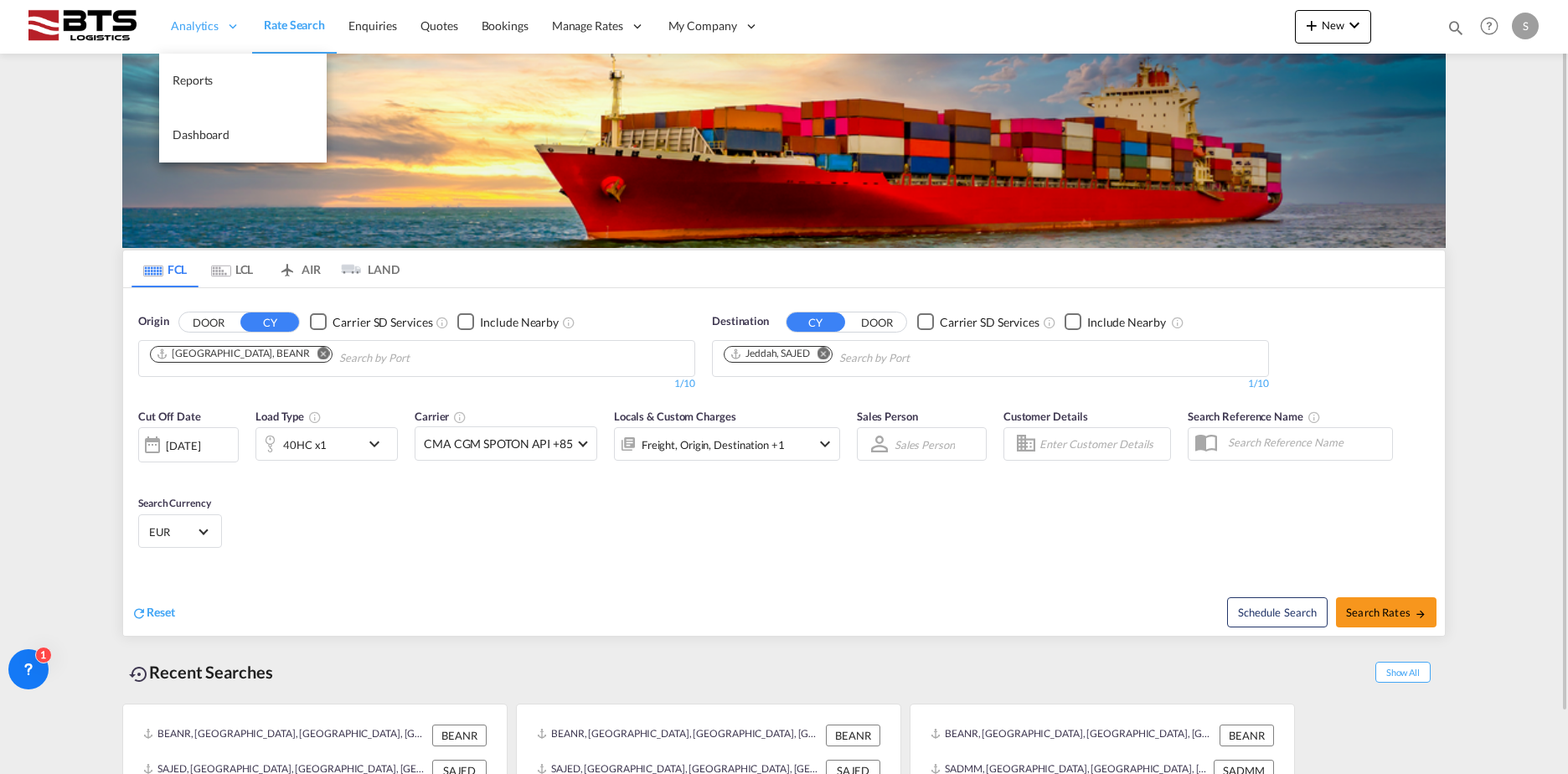
click at [201, 31] on span "Analytics" at bounding box center [195, 26] width 48 height 17
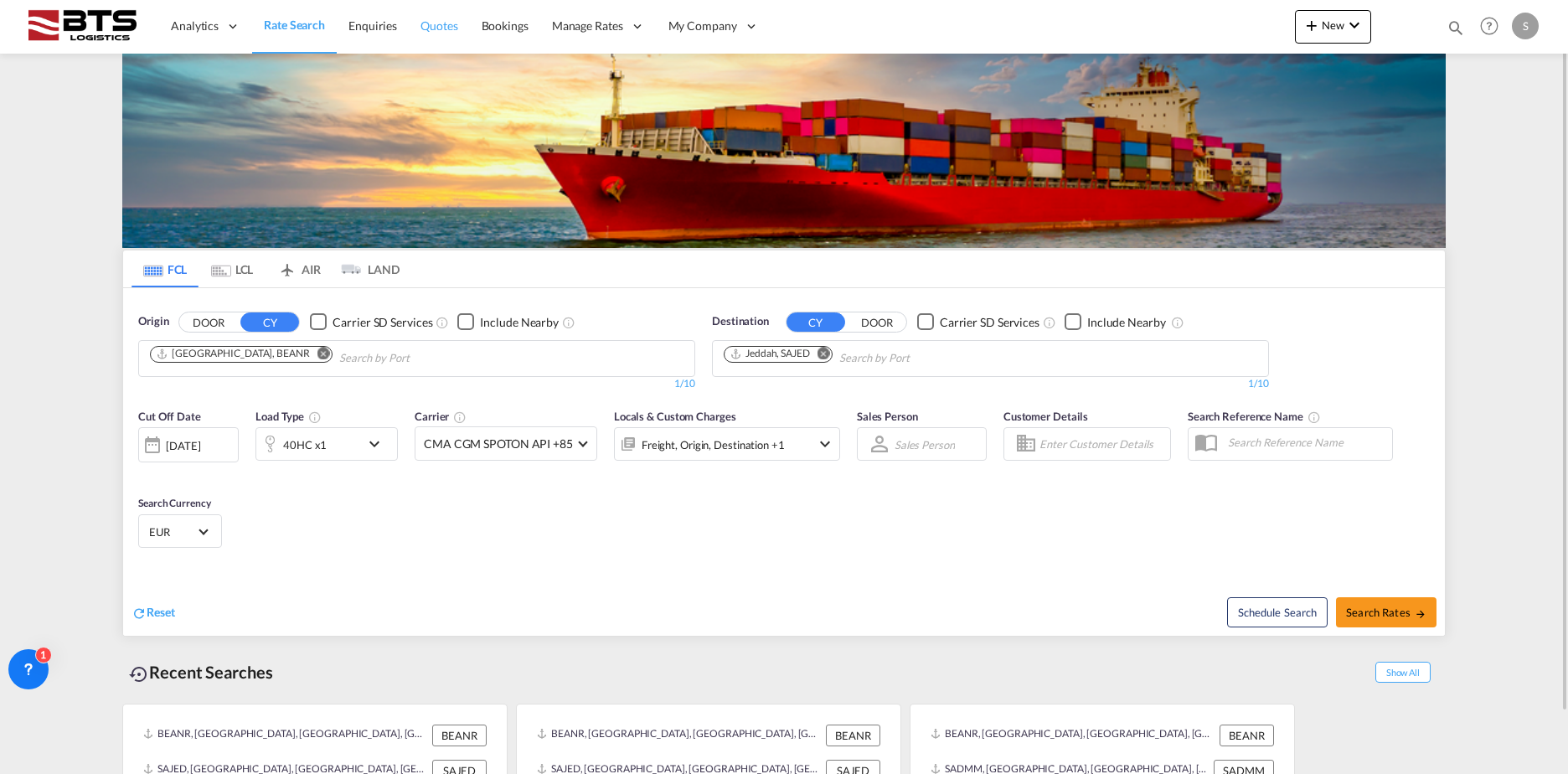
click at [442, 27] on span "Quotes" at bounding box center [439, 26] width 36 height 14
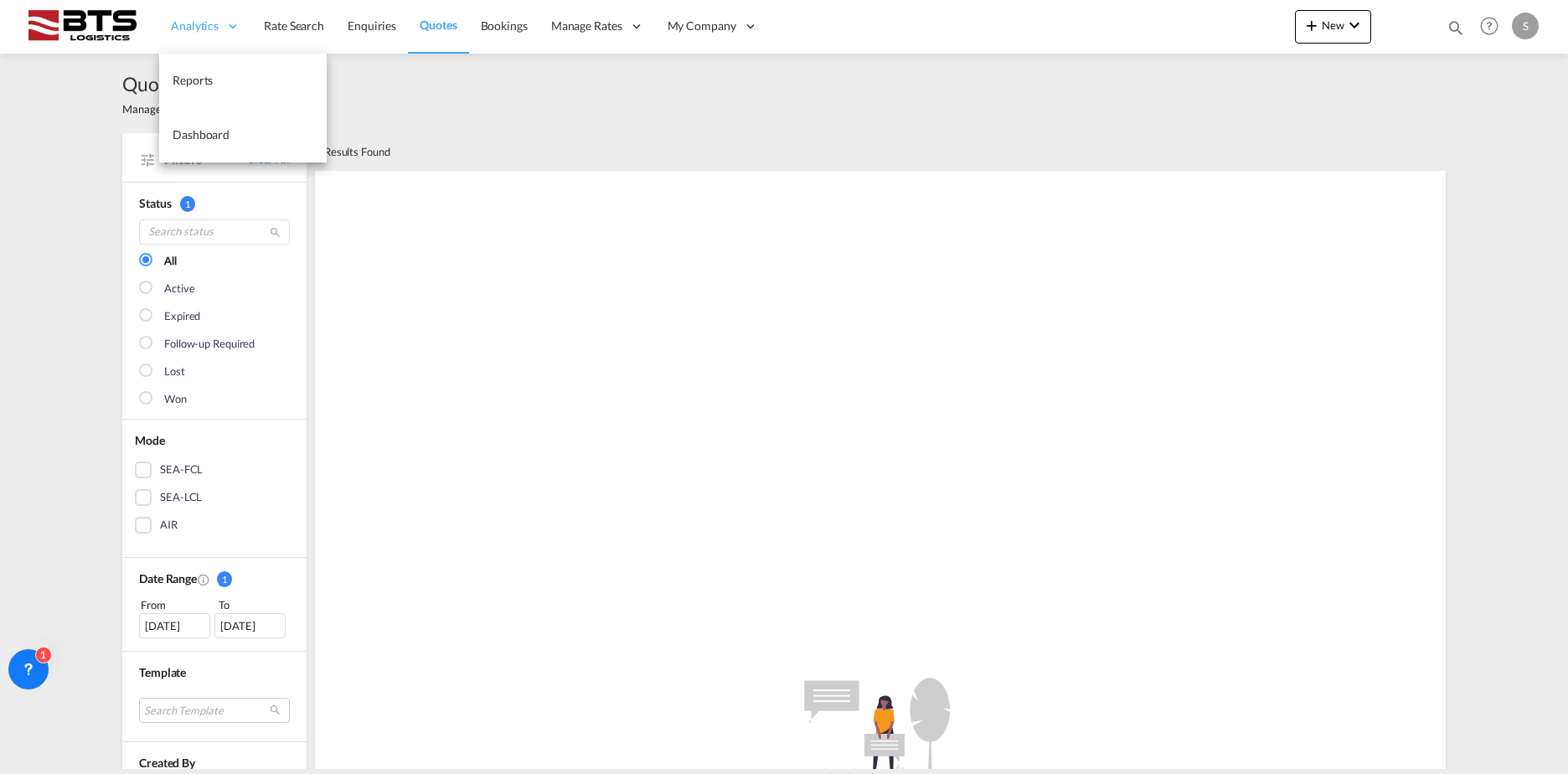
click at [207, 29] on span "Analytics" at bounding box center [195, 26] width 48 height 17
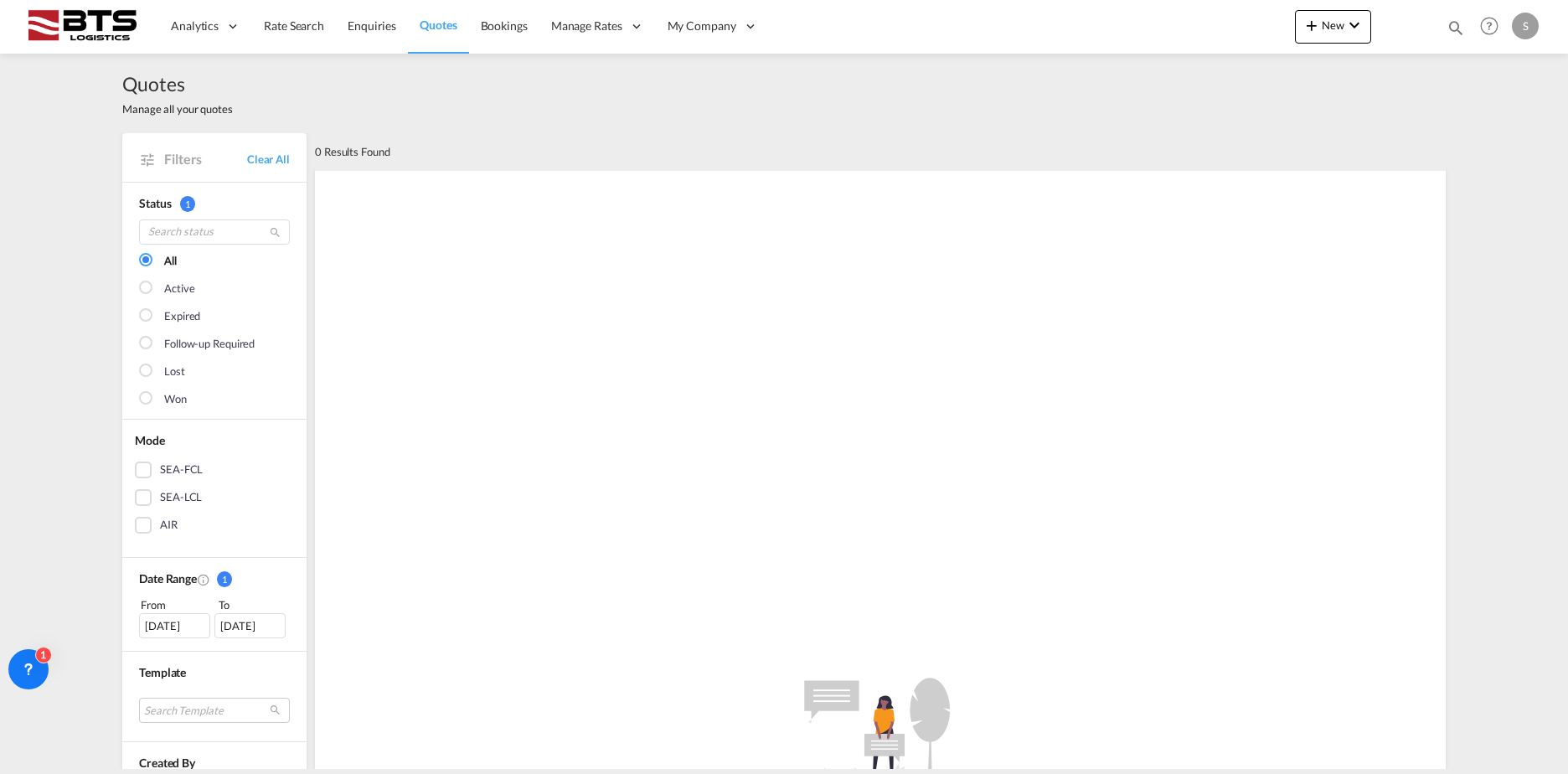
click at [1420, 253] on div ".a{fill:#e6e6e6;}.b{fill:#cecece;}.c{fill:#2f2e41;}.d{fill:#a0616a;}.e{fill:url…" at bounding box center [880, 752] width 1131 height 1162
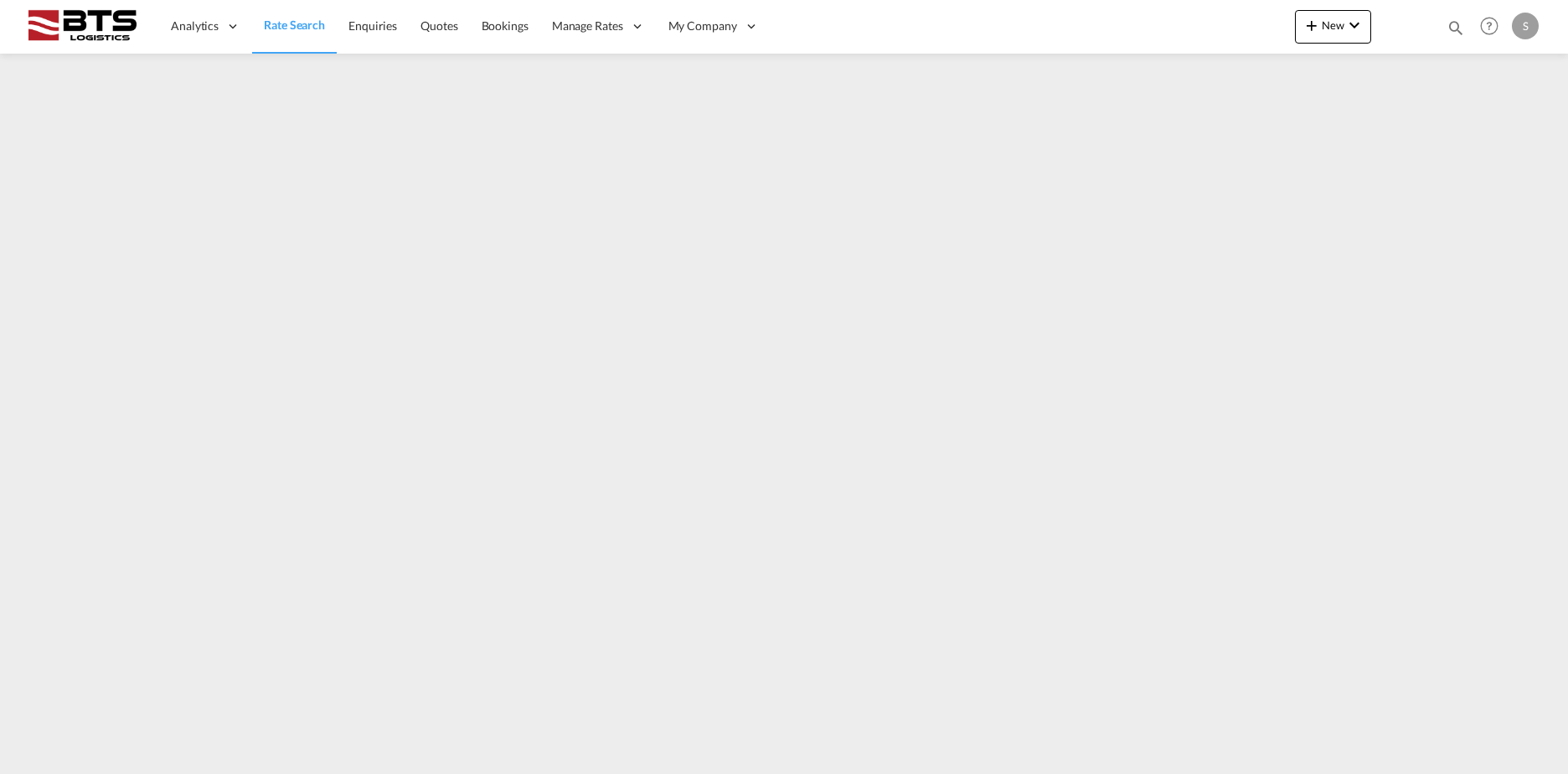
click at [82, 27] on img at bounding box center [82, 27] width 113 height 37
